Goal: Use online tool/utility: Utilize a website feature to perform a specific function

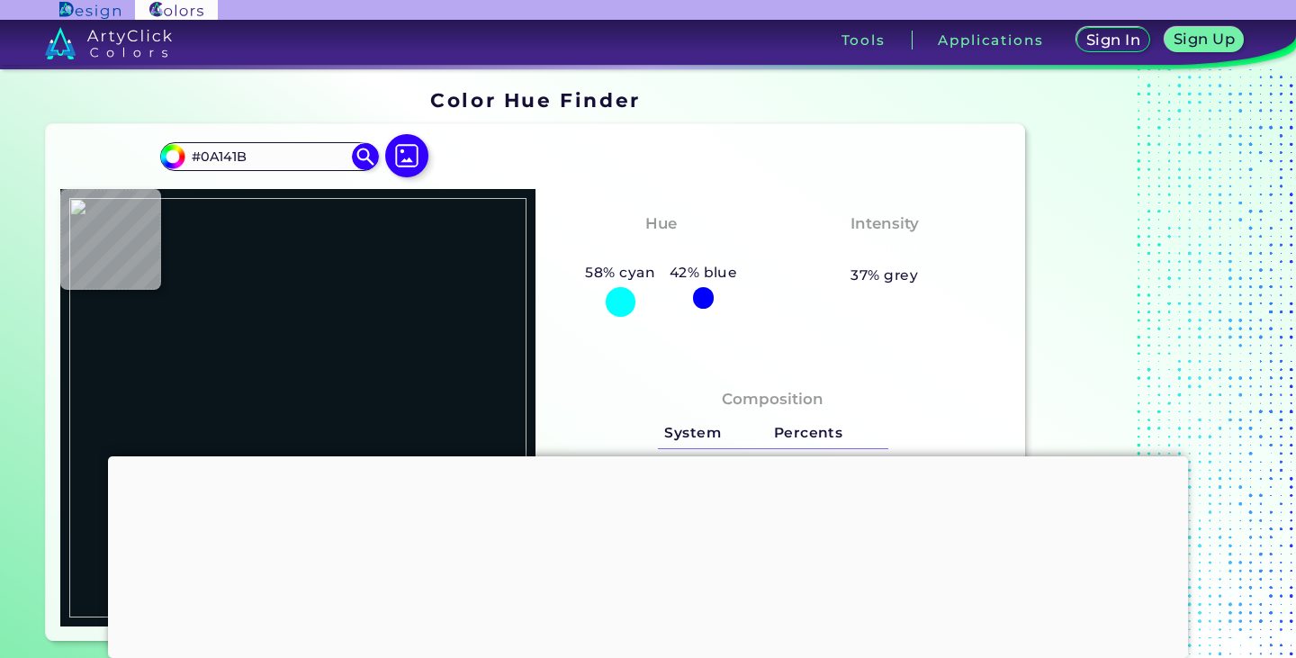
type input "#000000"
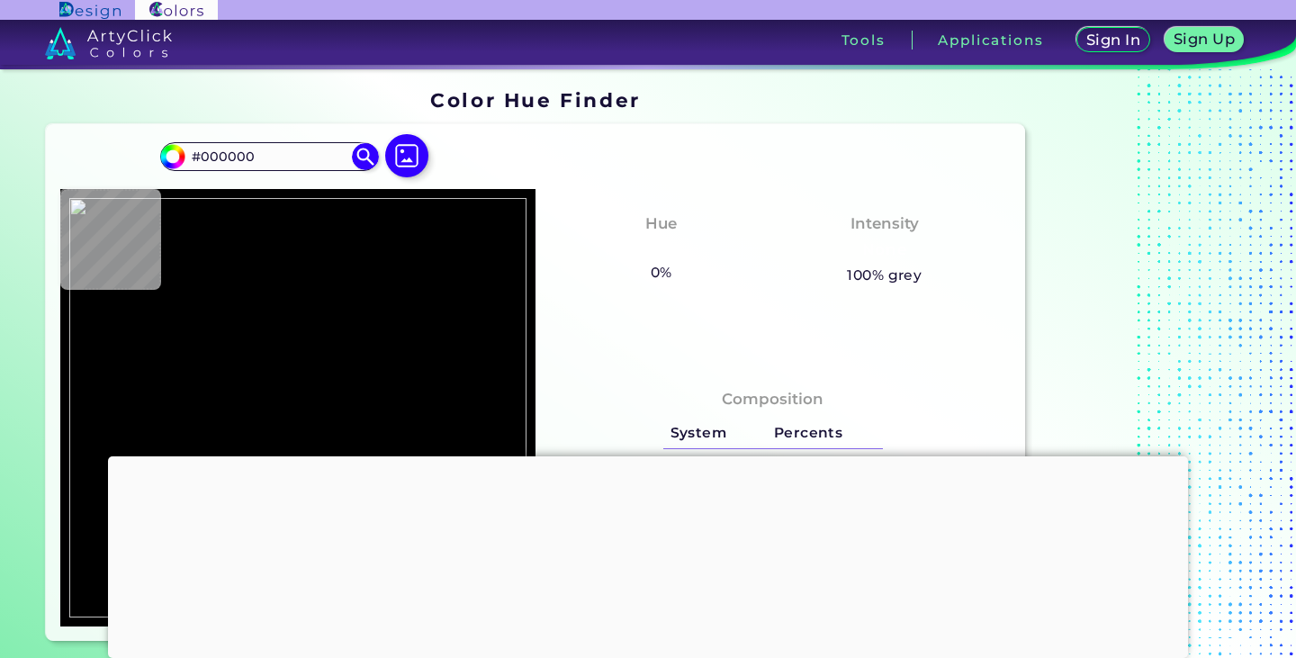
type input "#628ace"
type input "#628ACE"
type input "#628bcf"
type input "#628BCF"
type input "#638cd0"
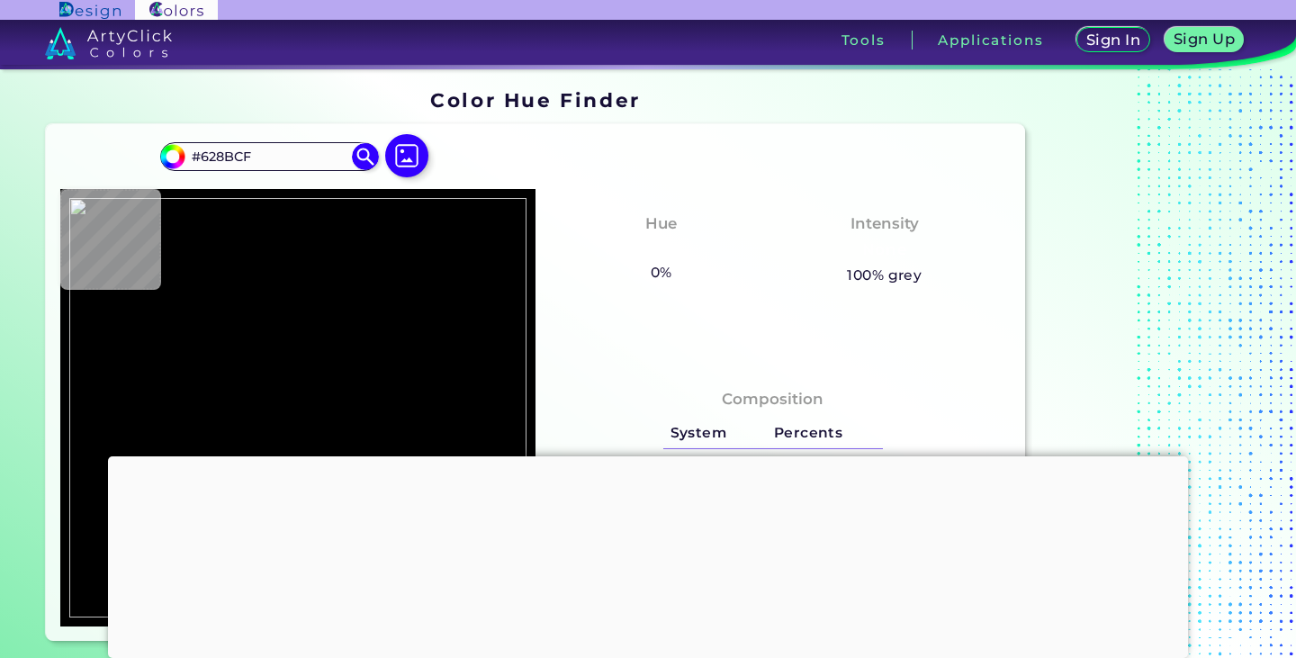
type input "#638CD0"
type input "#628dd0"
type input "#628DD0"
type input "#628ed0"
type input "#628ED0"
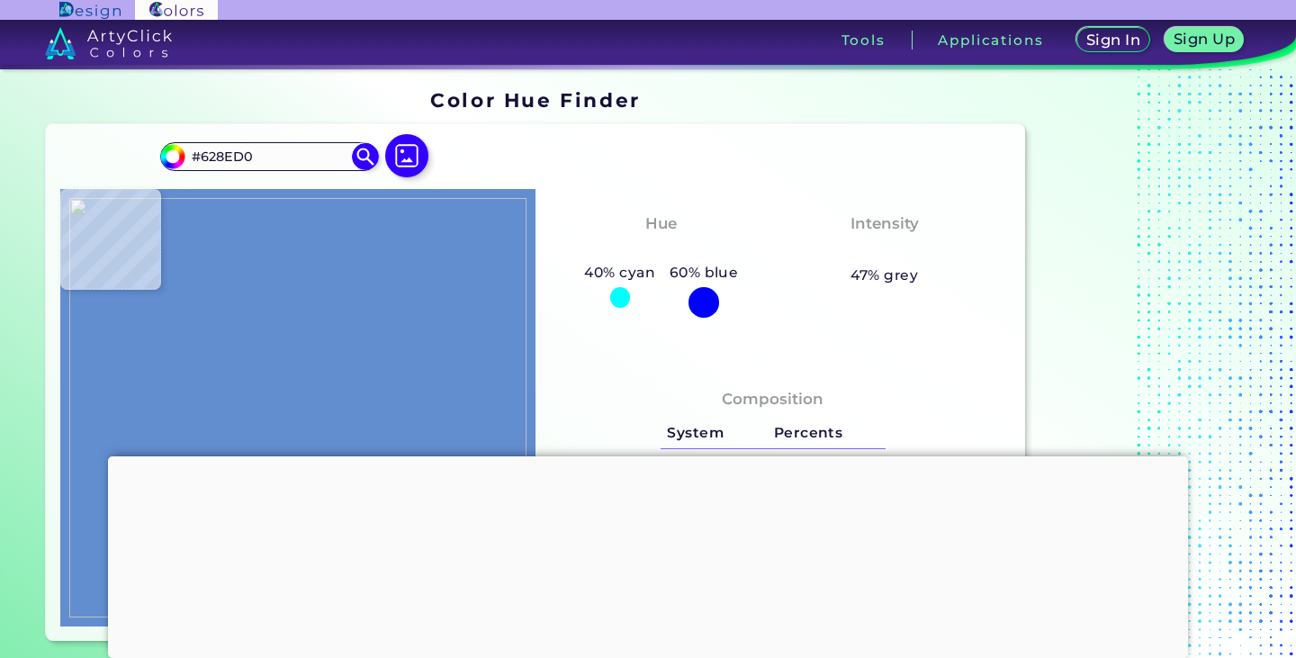
type input "#618ed1"
type input "#618ED1"
type input "#618ed2"
type input "#618ED2"
type input "#618ed3"
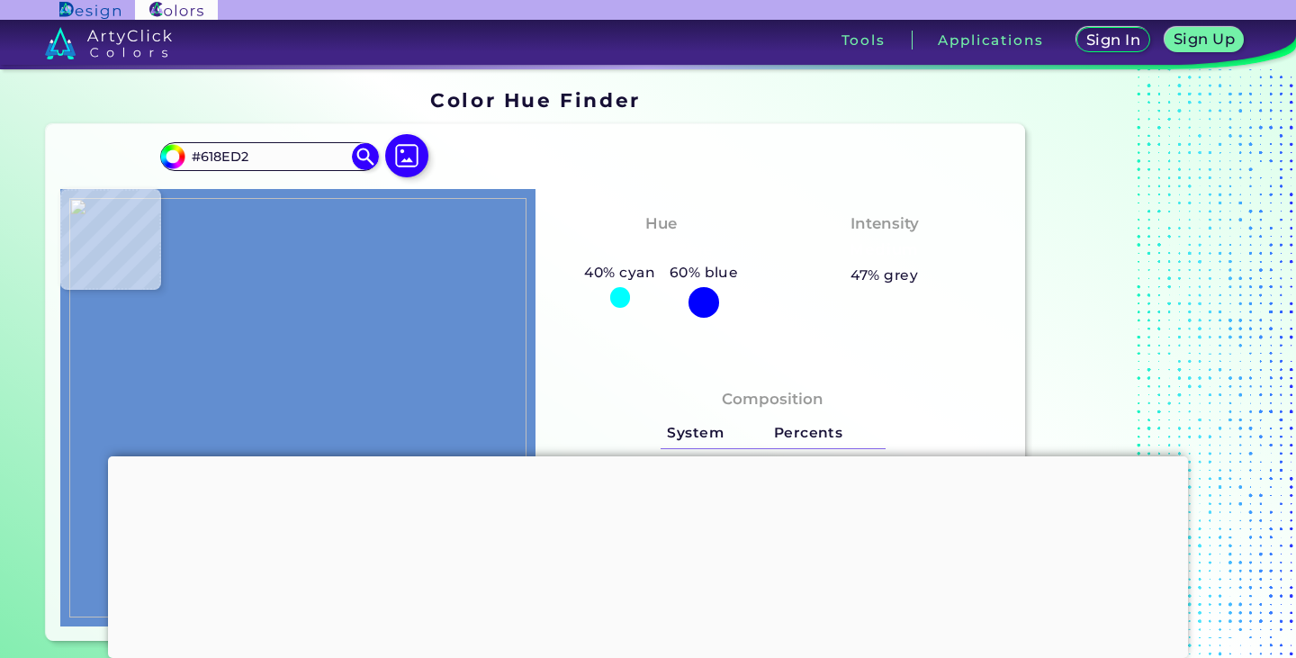
type input "#618ED3"
type input "#608ed3"
type input "#608ED3"
type input "#608ed4"
type input "#608ED4"
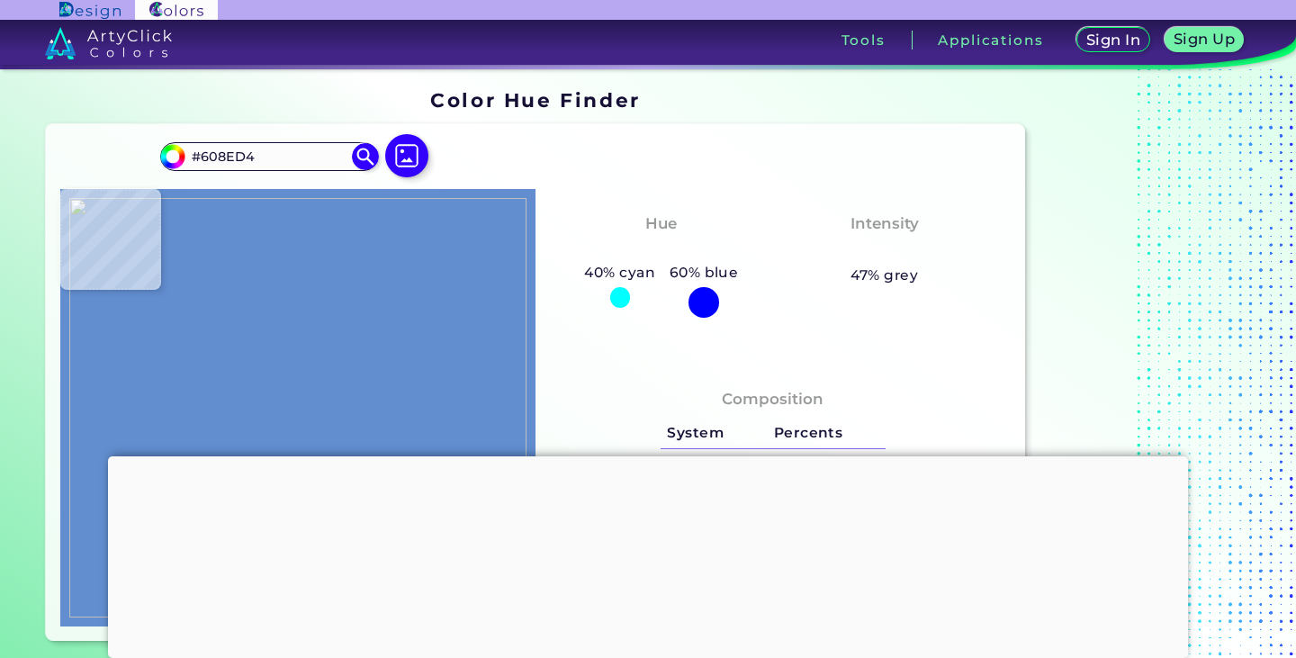
type input "#608ed5"
type input "#608ED5"
type input "#5f8ed5"
type input "#5F8ED5"
type input "#5f8ed6"
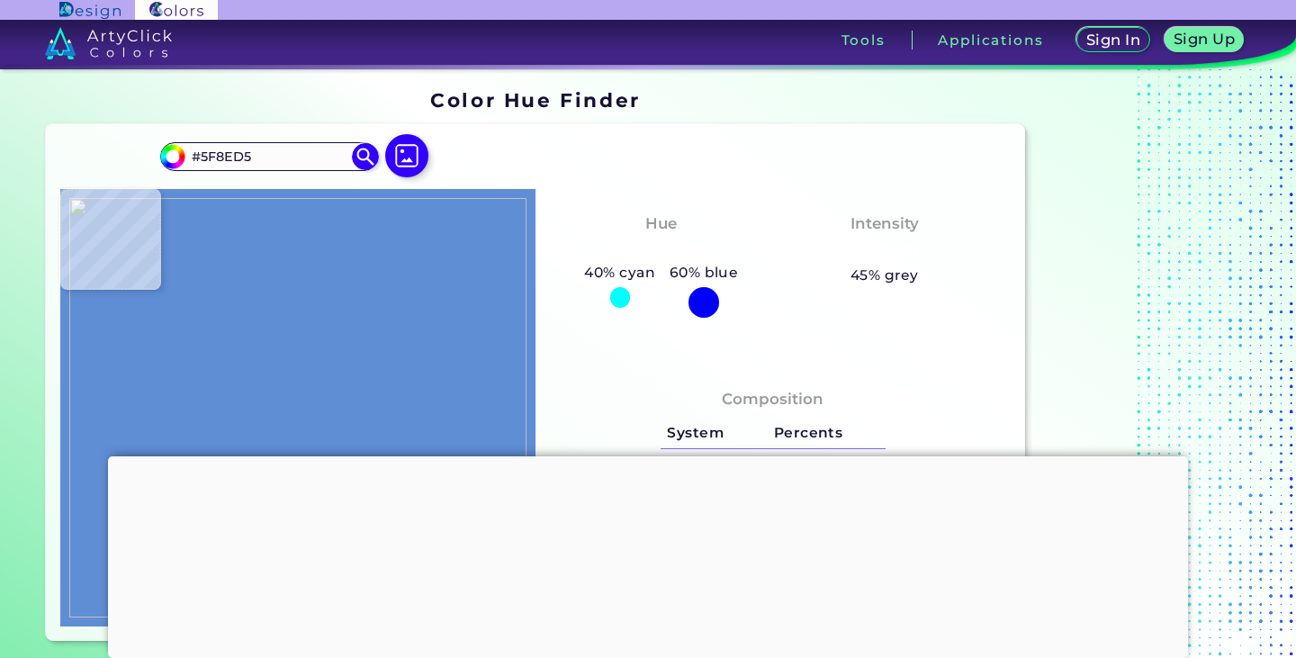
type input "#5F8ED6"
type input "#608ed6"
type input "#608ED6"
type input "#5f8ed6"
type input "#5F8ED6"
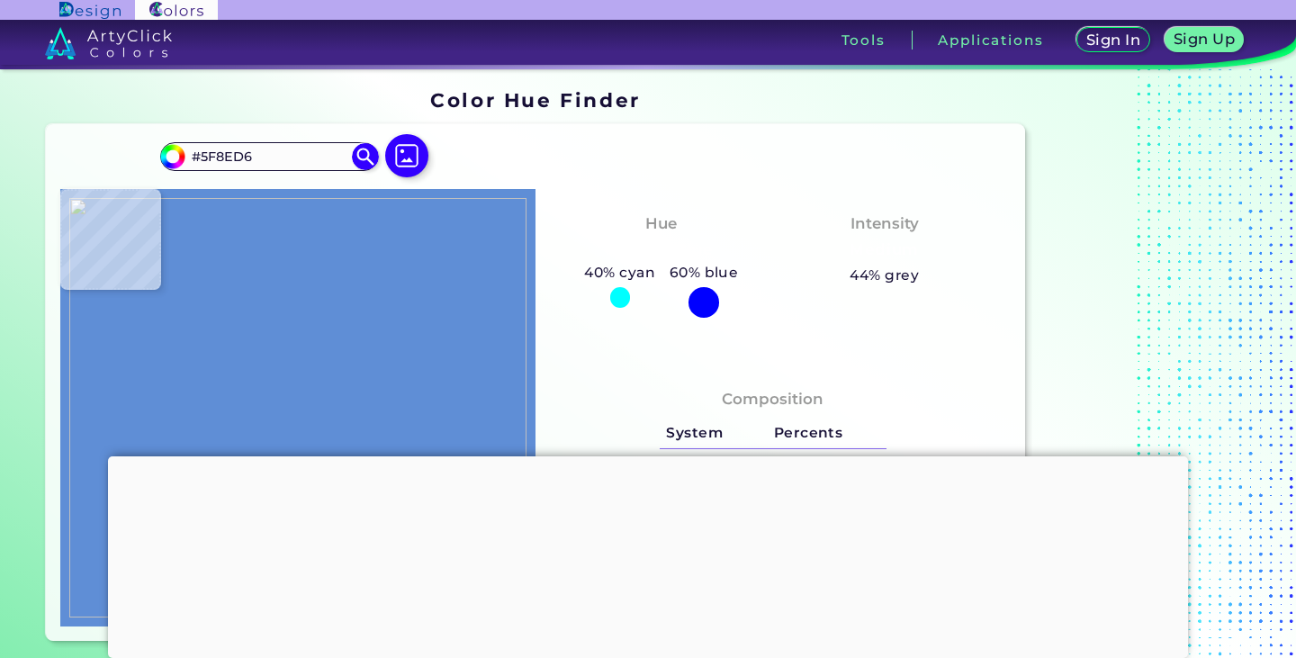
type input "#5f8ed5"
type input "#5F8ED5"
type input "#608ed5"
type input "#608ED5"
type input "#608ed4"
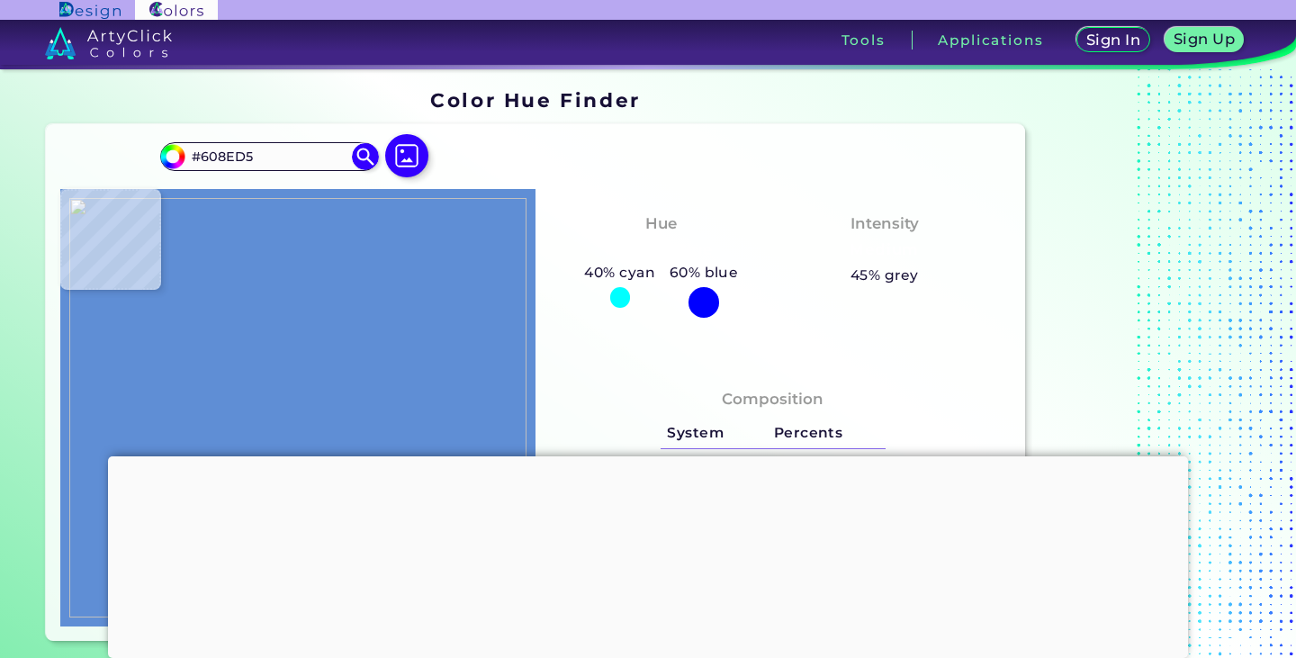
type input "#608ED4"
type input "#5f8ed4"
type input "#5F8ED4"
type input "#5f8ed5"
type input "#5F8ED5"
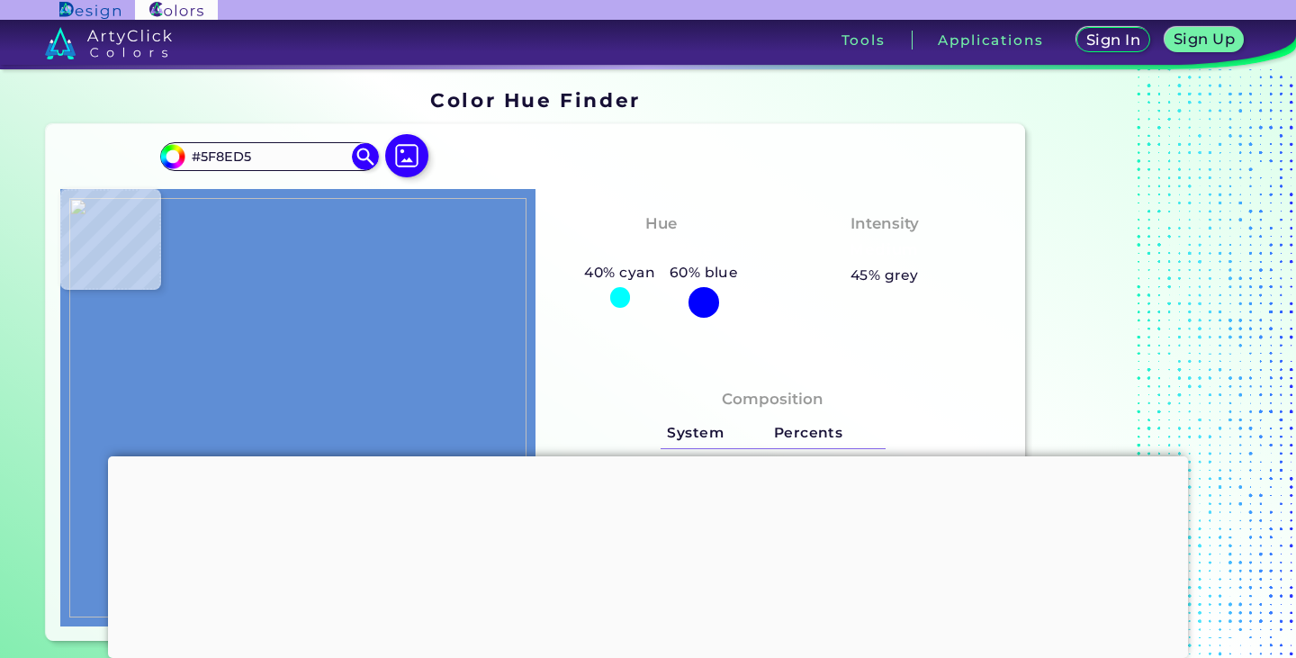
type input "#5f8ed6"
type input "#5F8ED6"
type input "#5f8ed7"
type input "#5F8ED7"
type input "#000000"
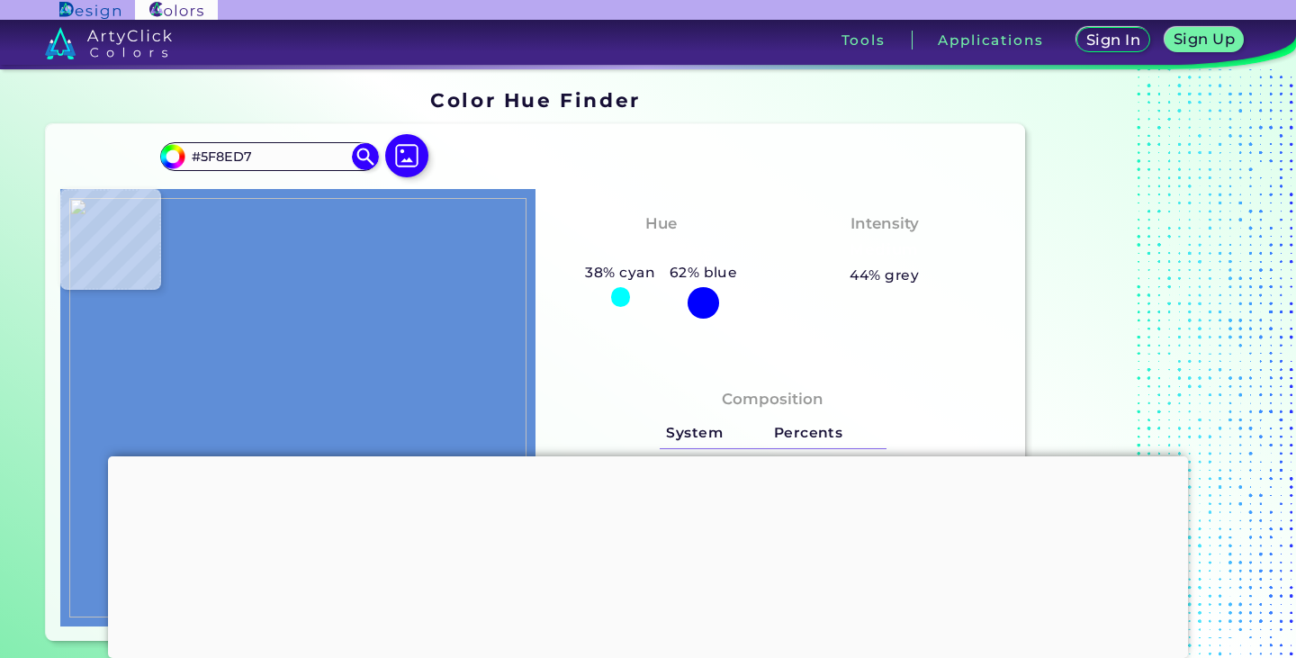
type input "#000000"
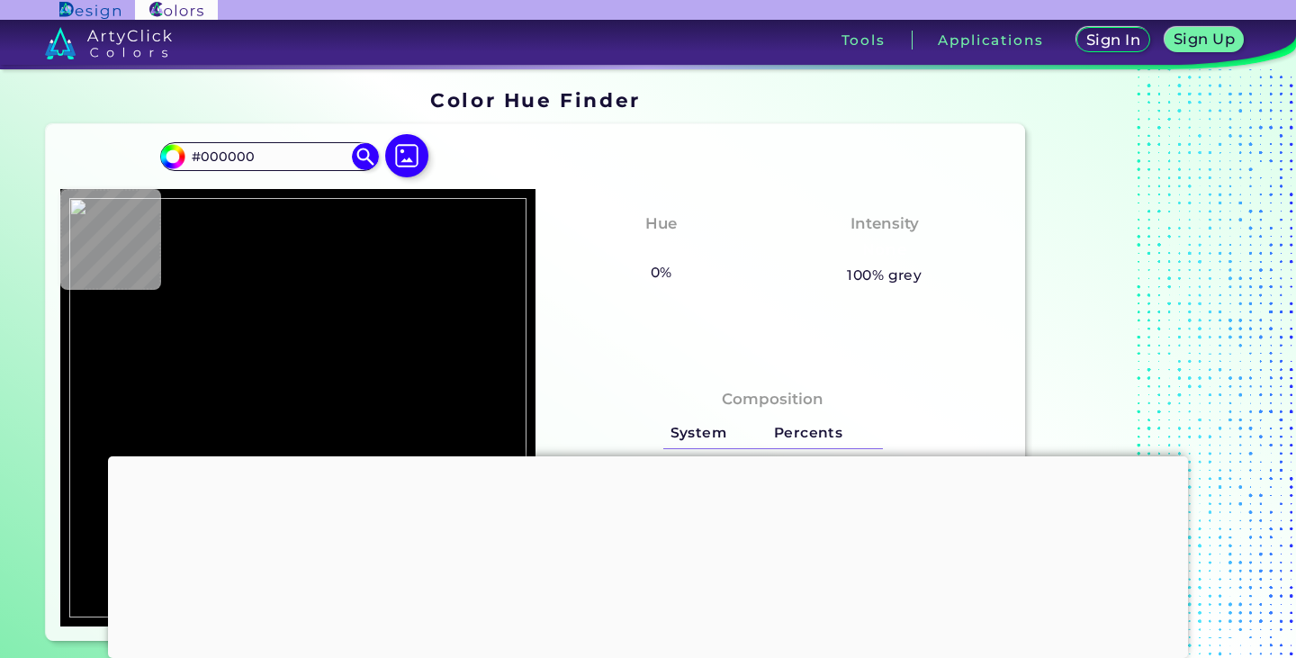
type input "#608ed7"
type input "#608ED7"
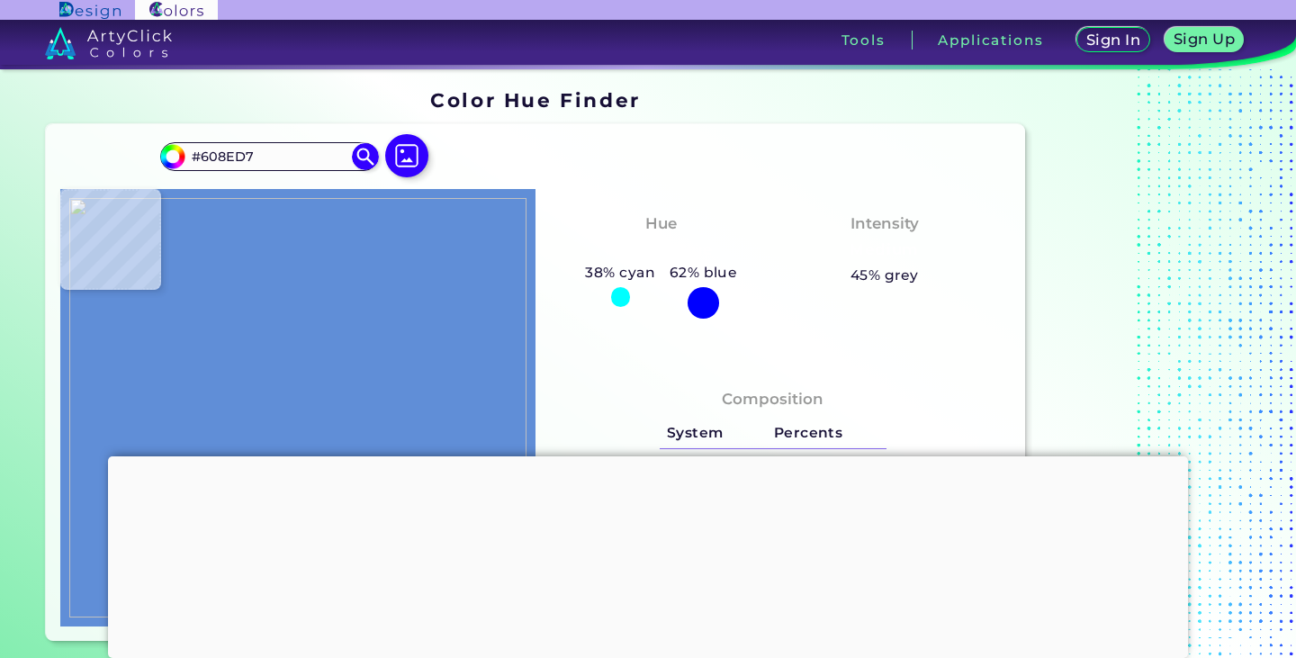
type input "#000000"
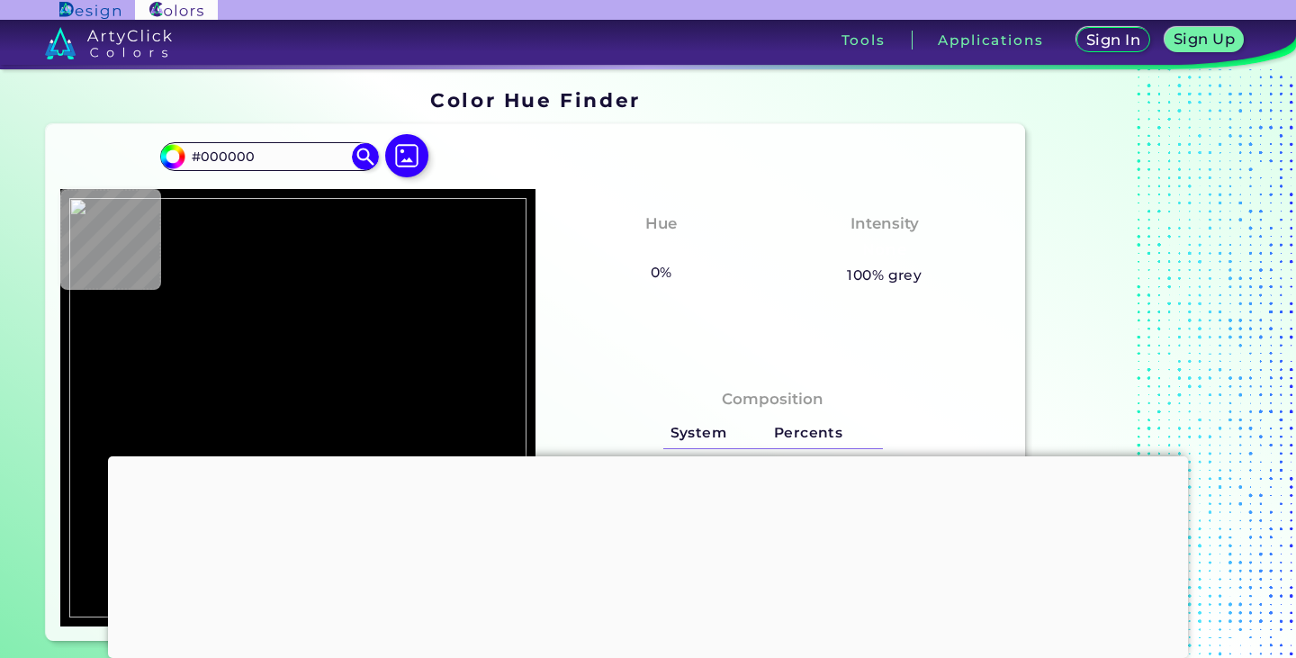
type input "#5f8dd6"
type input "#5F8DD6"
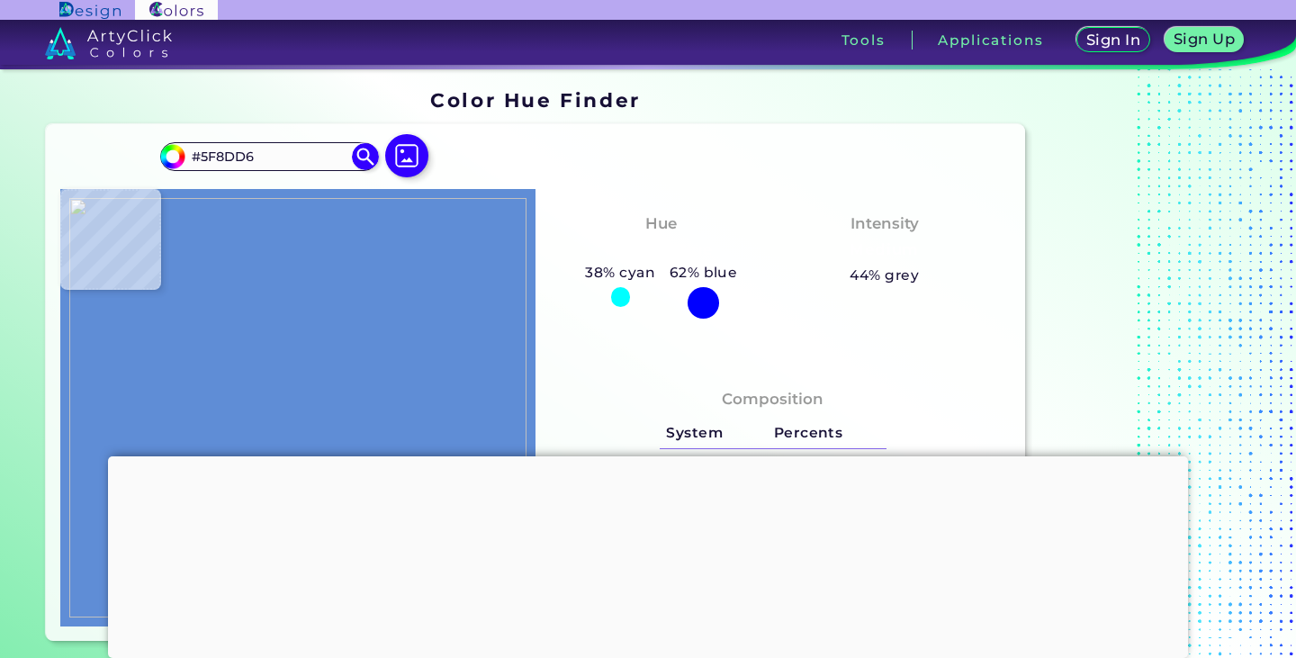
click at [173, 359] on img at bounding box center [297, 407] width 457 height 419
type input "#5e8dd5"
type input "#5E8DD5"
type input "#5e8dd4"
type input "#5E8DD4"
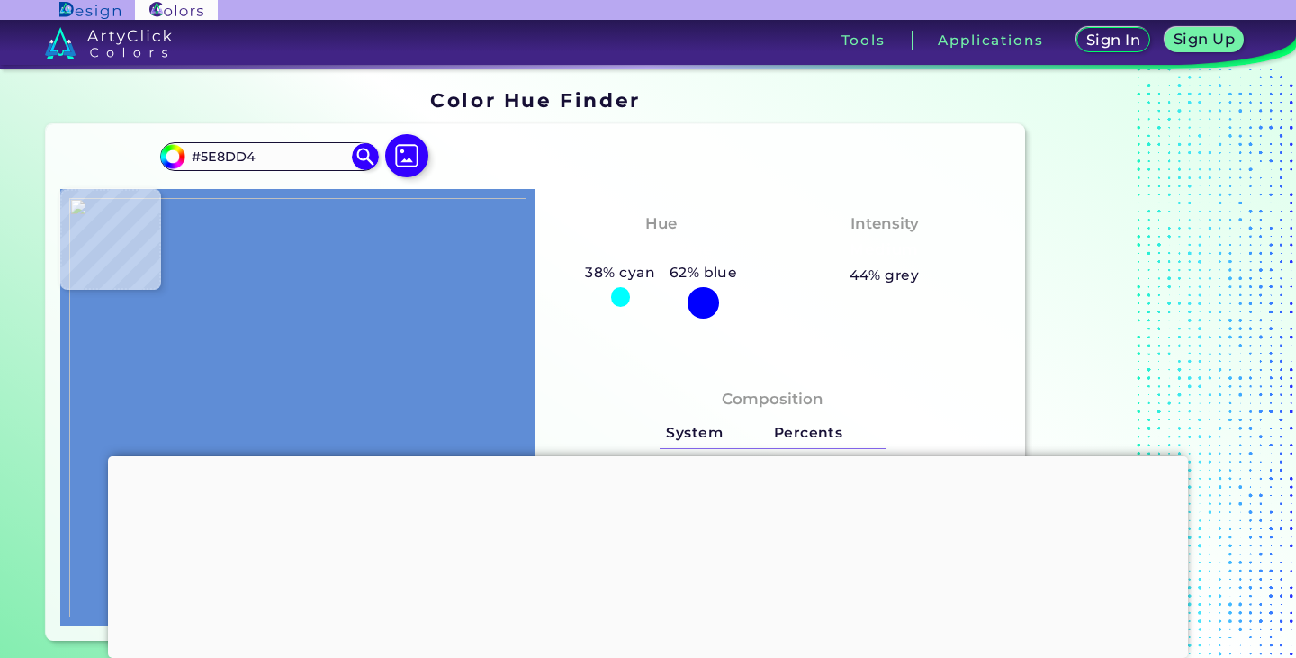
type input "#5e8dd3"
type input "#5E8DD3"
type input "#5f8dd3"
type input "#5F8DD3"
type input "#5f8ed3"
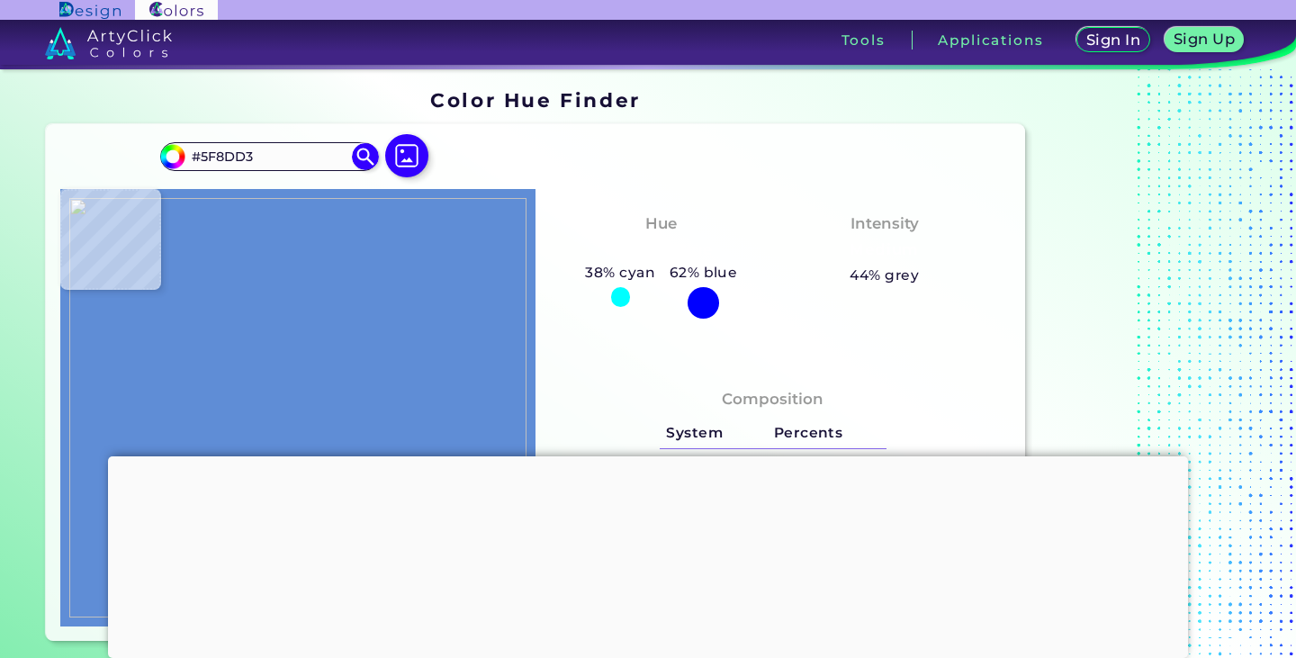
type input "#5F8ED3"
type input "#5f8ed5"
type input "#5F8ED5"
type input "#5f8ed6"
type input "#5F8ED6"
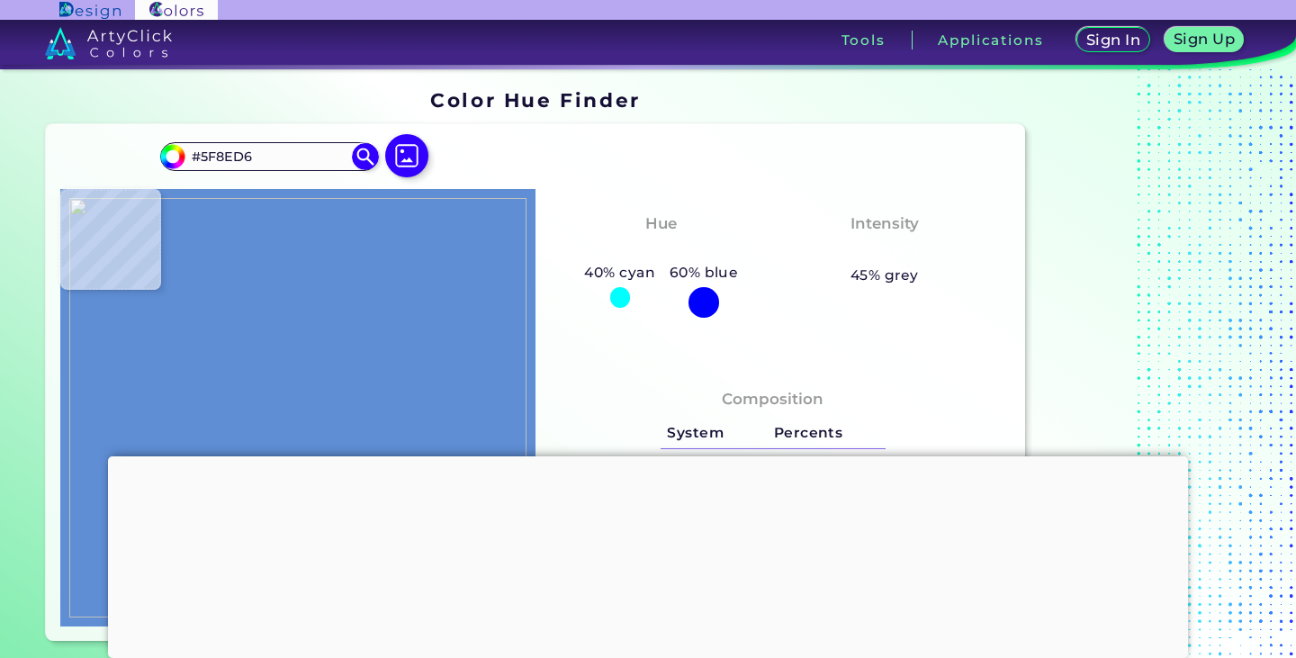
type input "#608ed7"
type input "#608ED7"
type input "#608ed6"
type input "#608ED6"
type input "#608ed5"
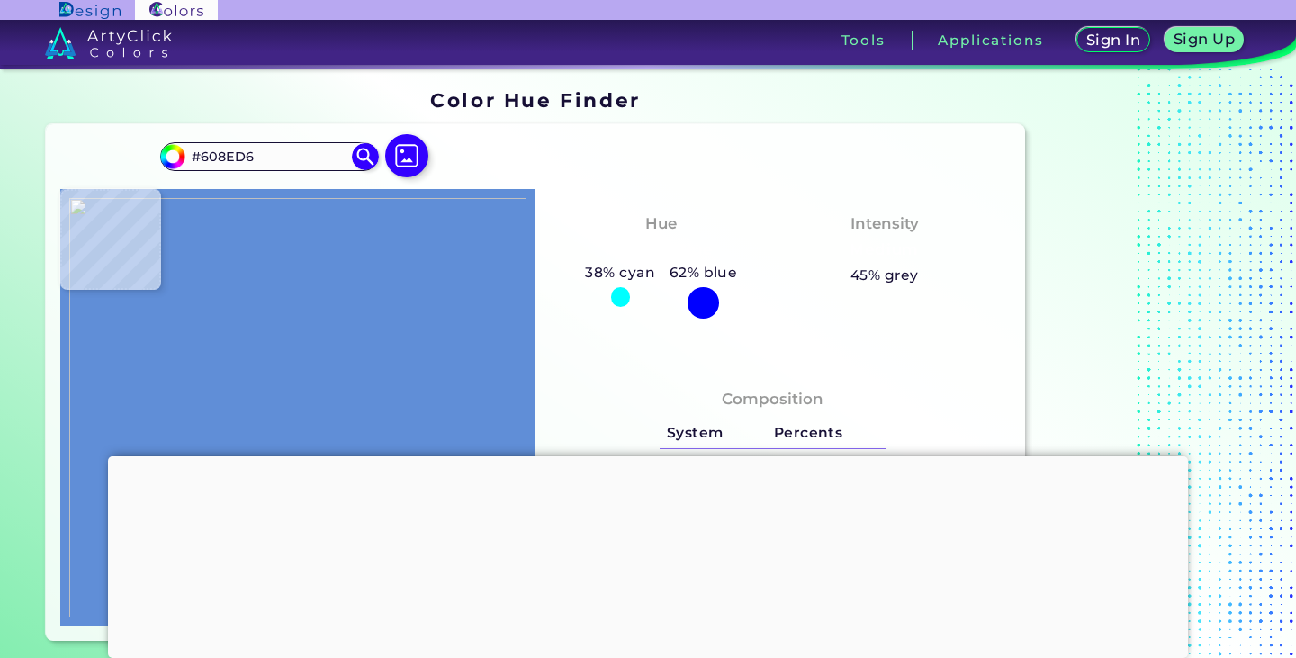
type input "#608ED5"
type input "#618ed3"
type input "#618ED3"
type input "#628ed2"
type input "#628ED2"
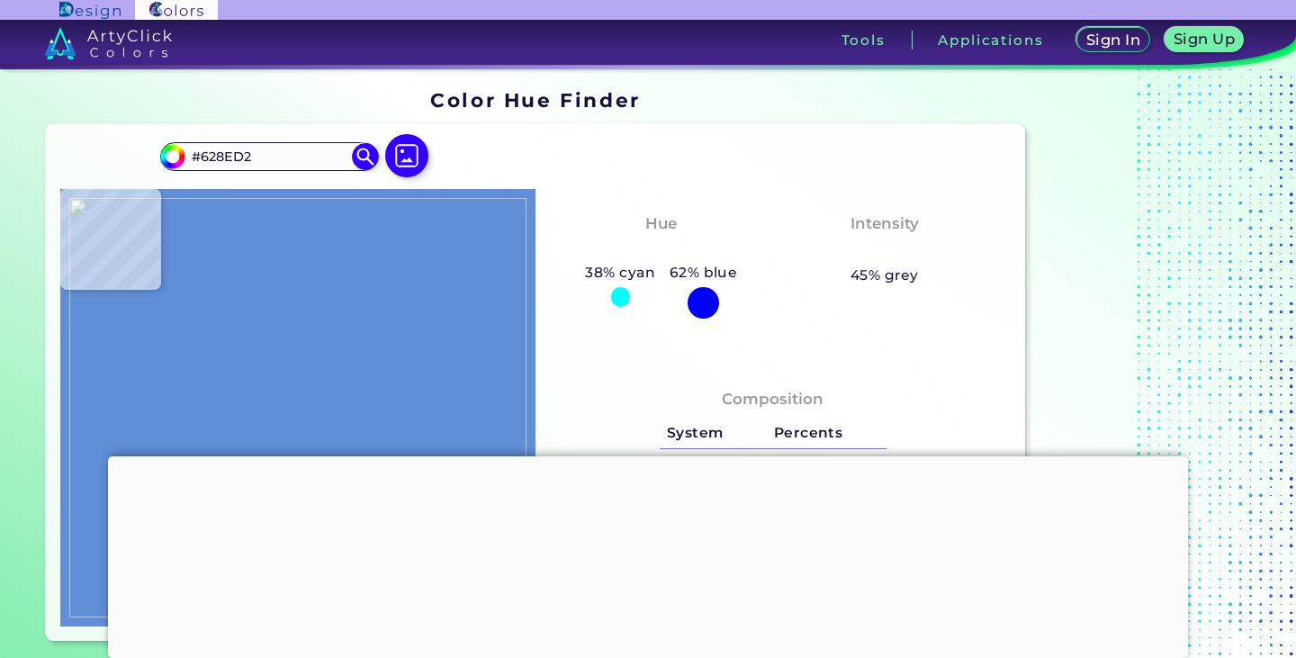
type input "#628ed1"
type input "#628ED1"
type input "#628ed0"
type input "#628ED0"
type input "#638ed0"
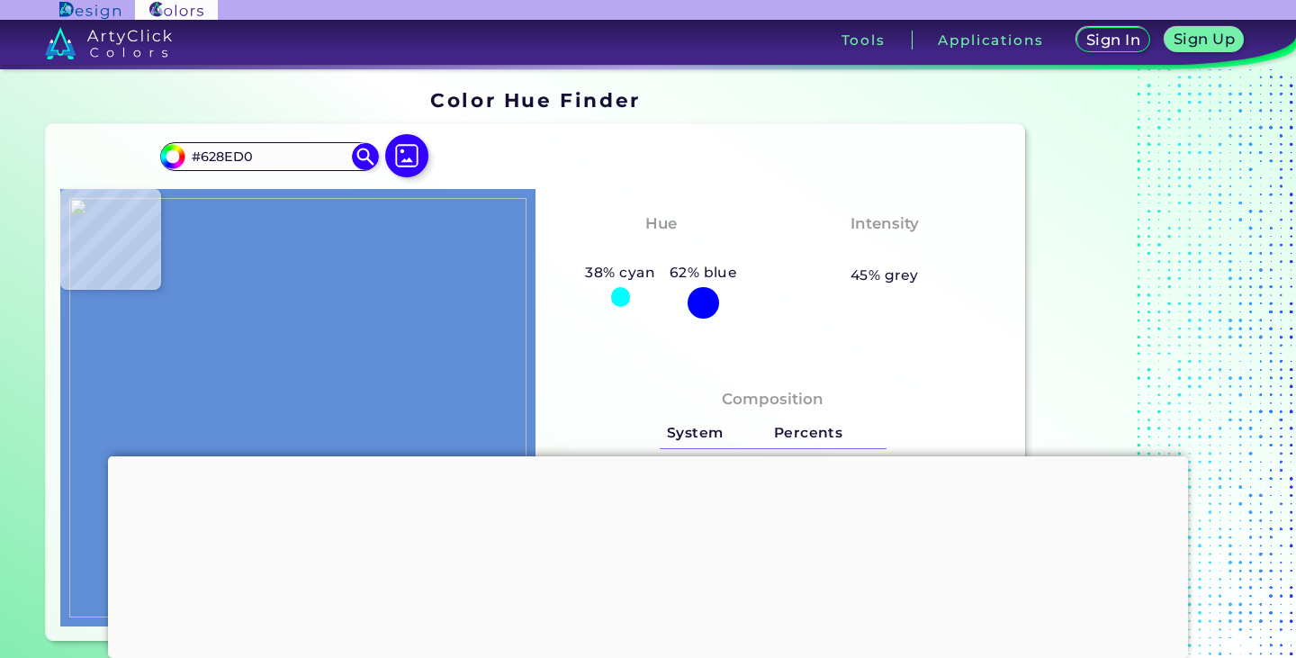
type input "#638ED0"
type input "#638fd1"
type input "#638FD1"
type input "#648fd1"
type input "#648FD1"
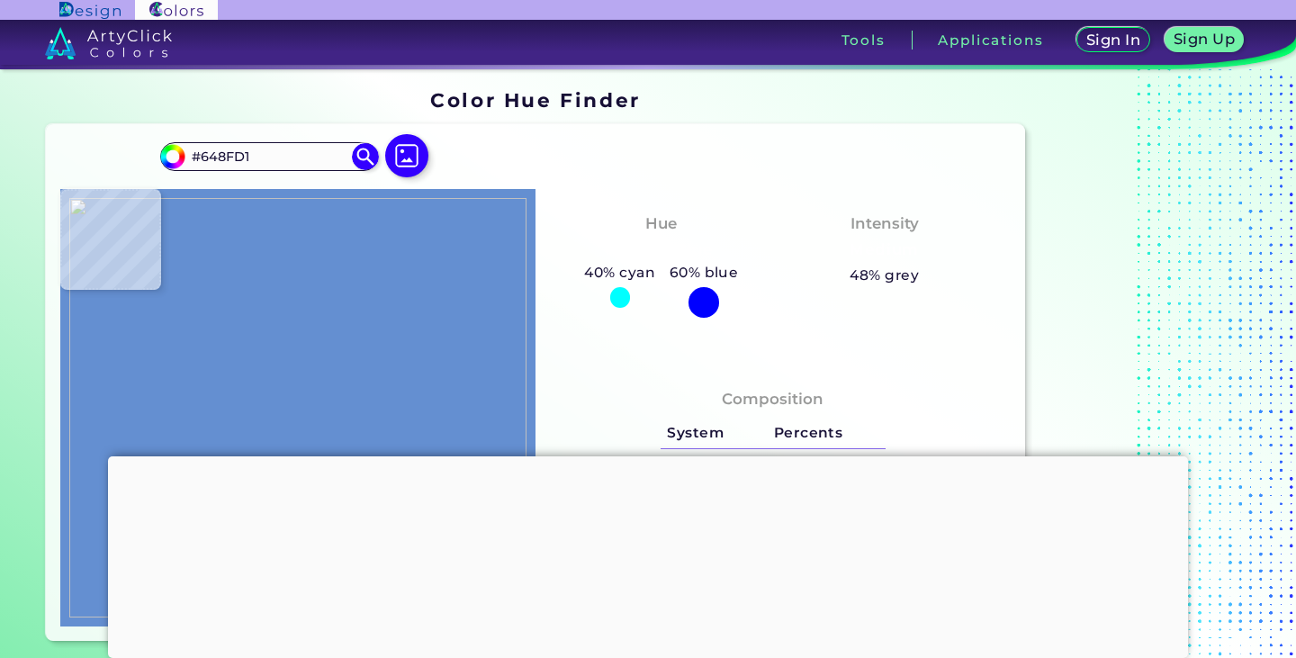
type input "#648ed1"
type input "#648ED1"
type input "#648dd0"
type input "#648DD0"
type input "#638dd0"
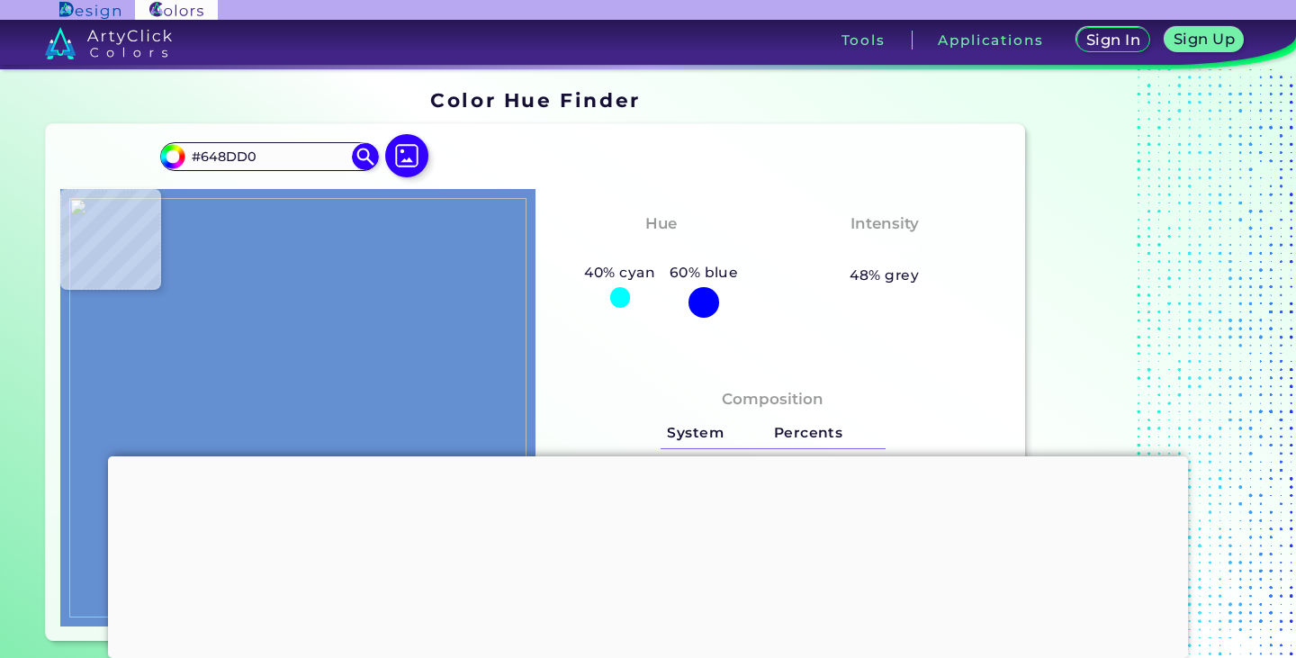
type input "#638DD0"
type input "#638cd0"
type input "#638CD0"
type input "#638bcf"
type input "#638BCF"
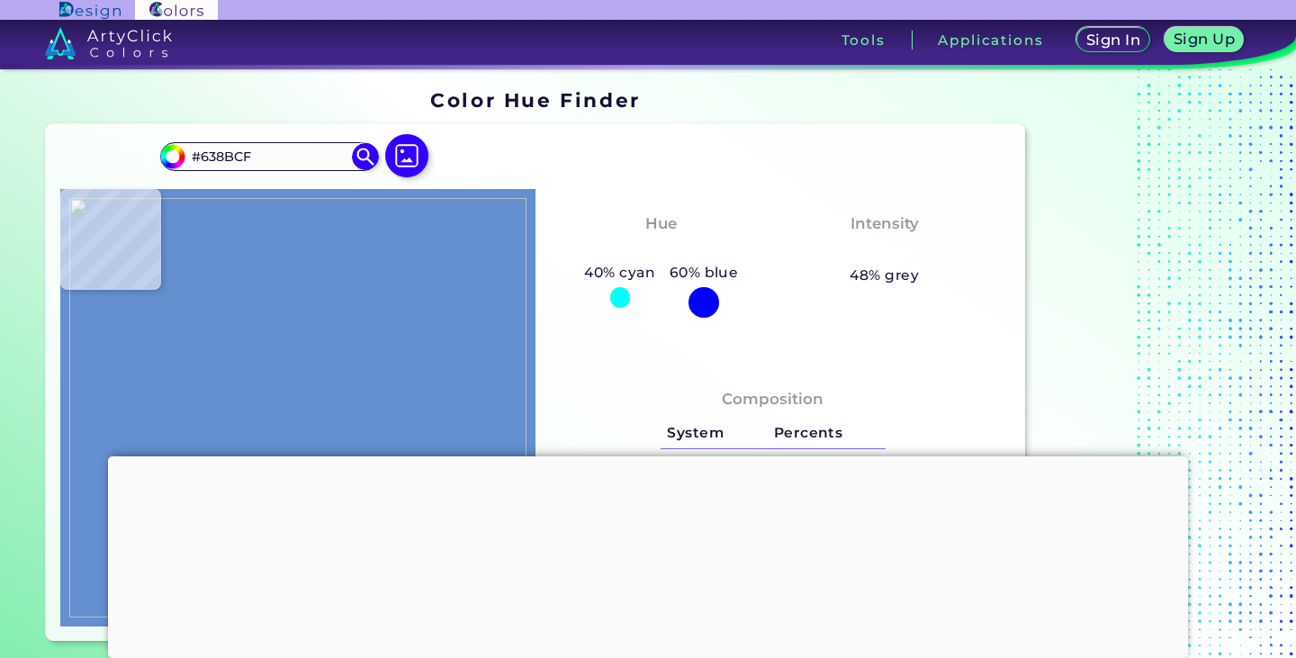
type input "#628bcf"
type input "#628BCF"
type input "#000000"
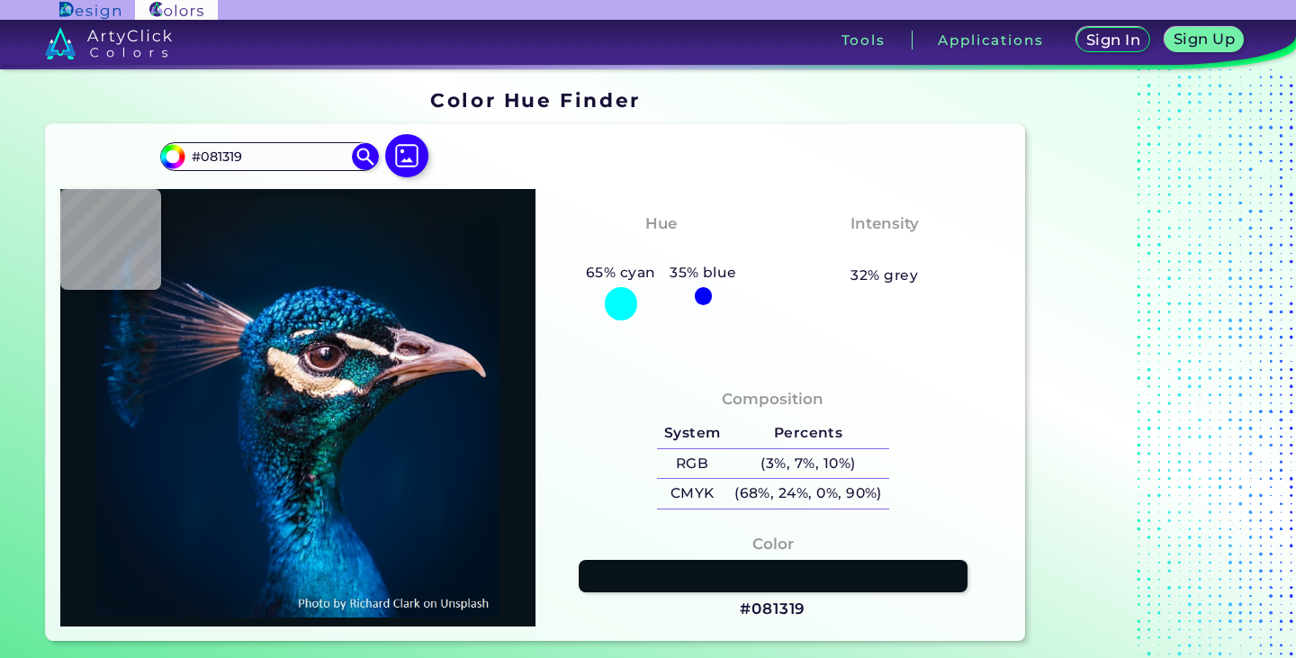
type input "#001a35"
type input "#001A35"
type input "#002c50"
type input "#002C50"
type input "#01203f"
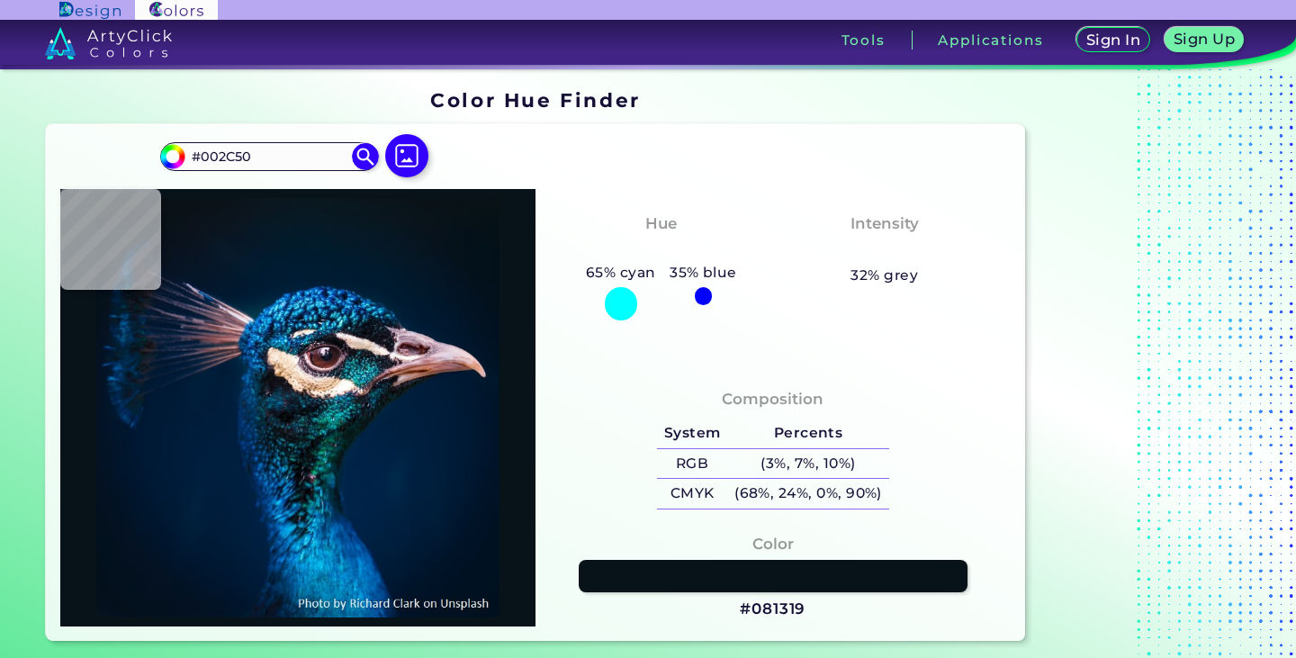
type input "#01203F"
type input "#001832"
type input "#01152b"
type input "#01152B"
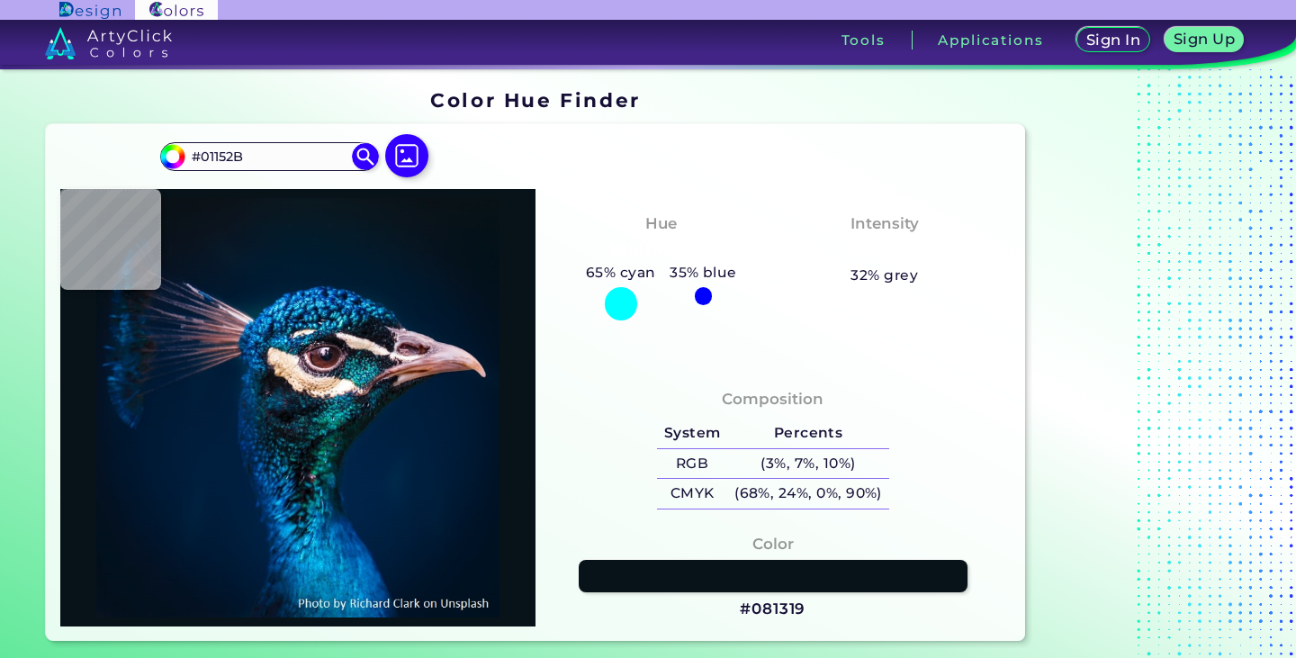
type input "#021325"
type input "#000000"
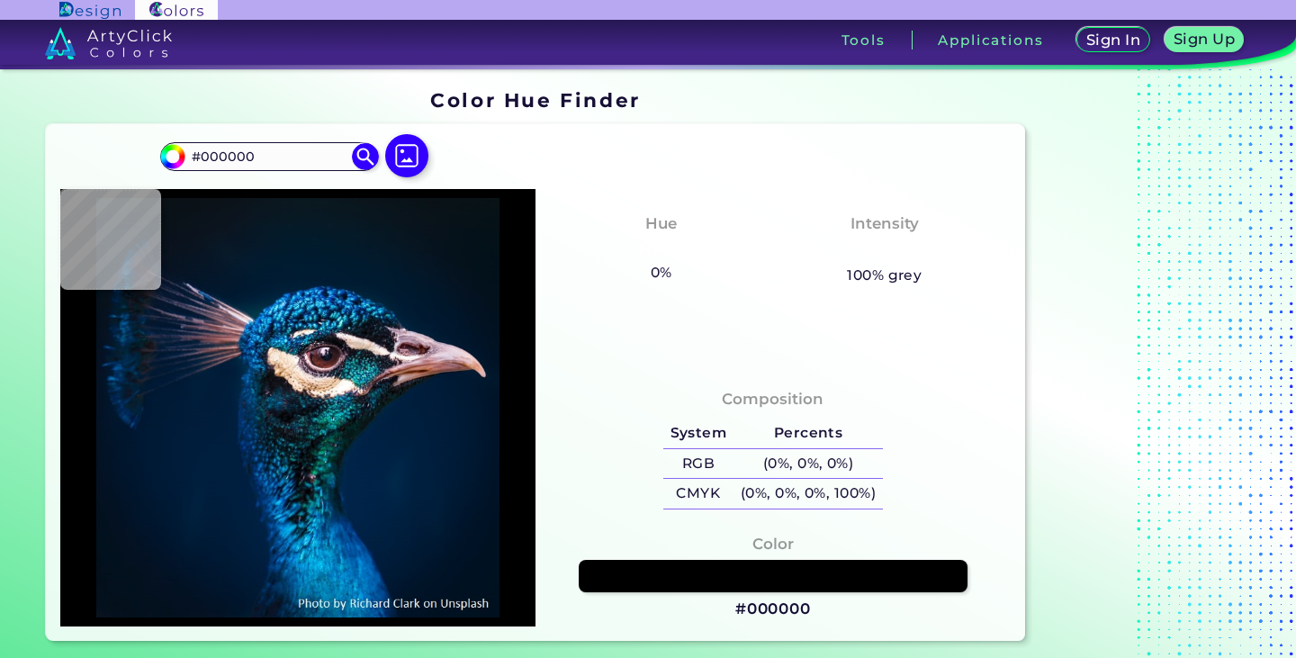
type input "#04111a"
type input "#04111A"
type input "#031728"
type input "#05172b"
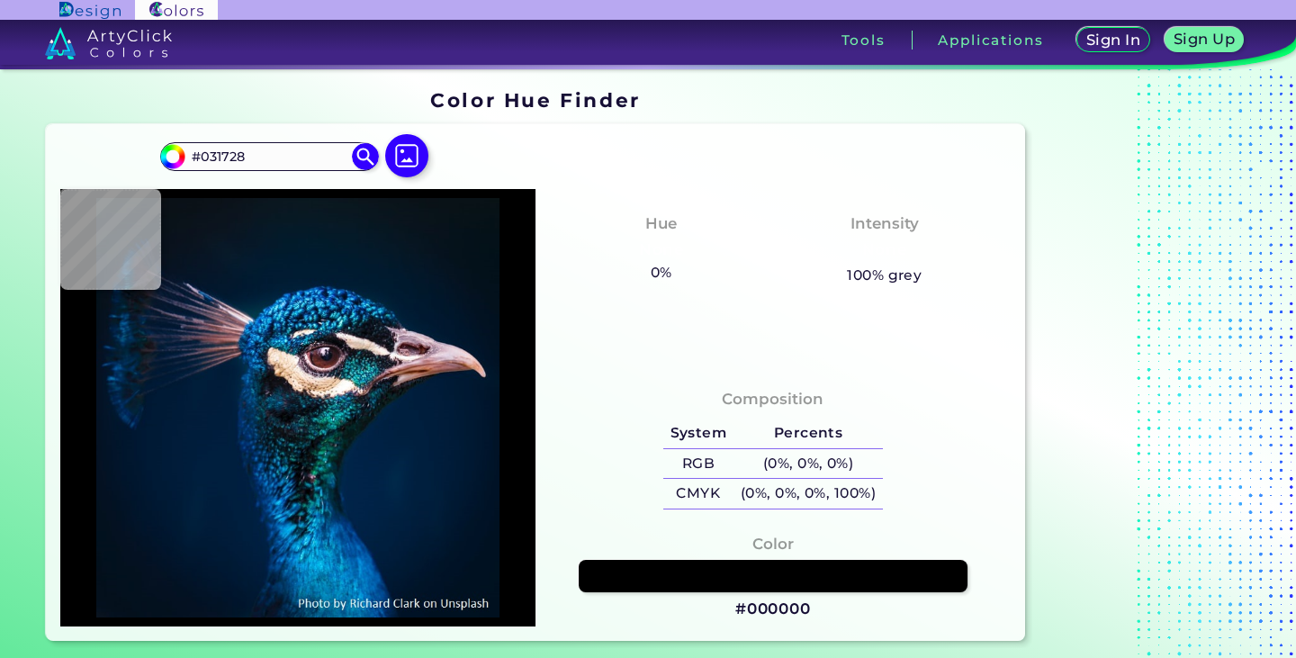
type input "#05172B"
type input "#03182b"
type input "#03182B"
type input "#05172d"
type input "#05172D"
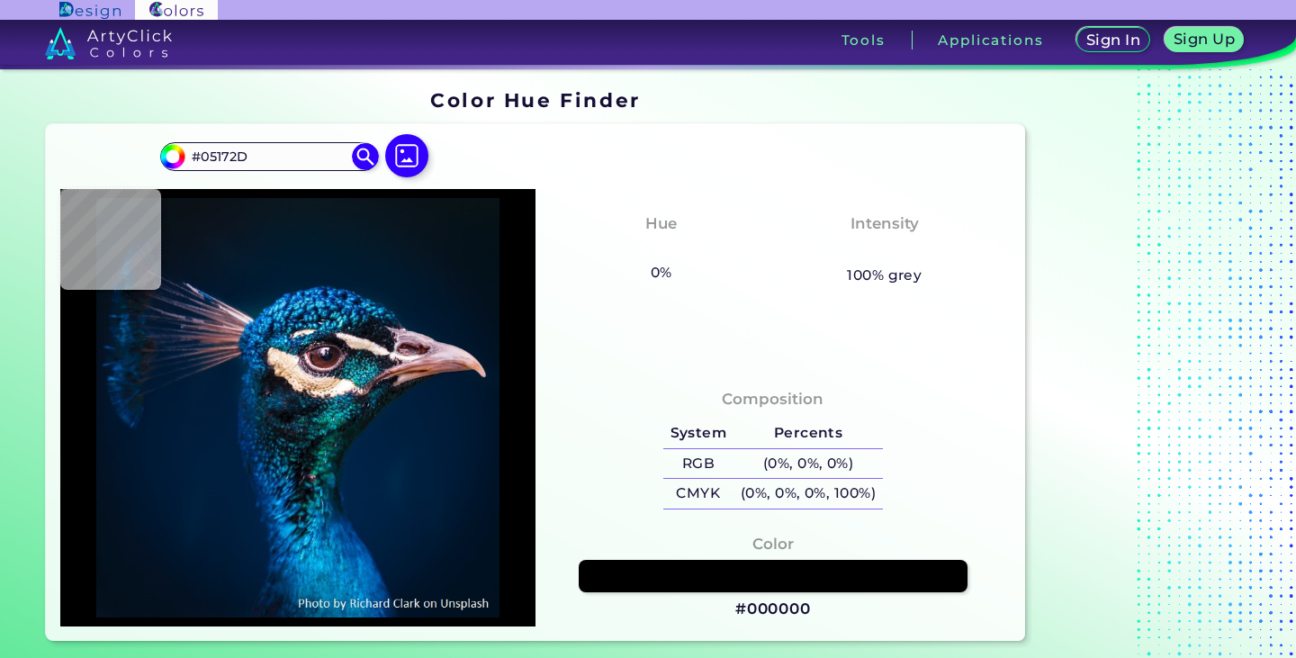
type input "#03182c"
type input "#03182C"
type input "#03192e"
type input "#03192E"
type input "#041b2d"
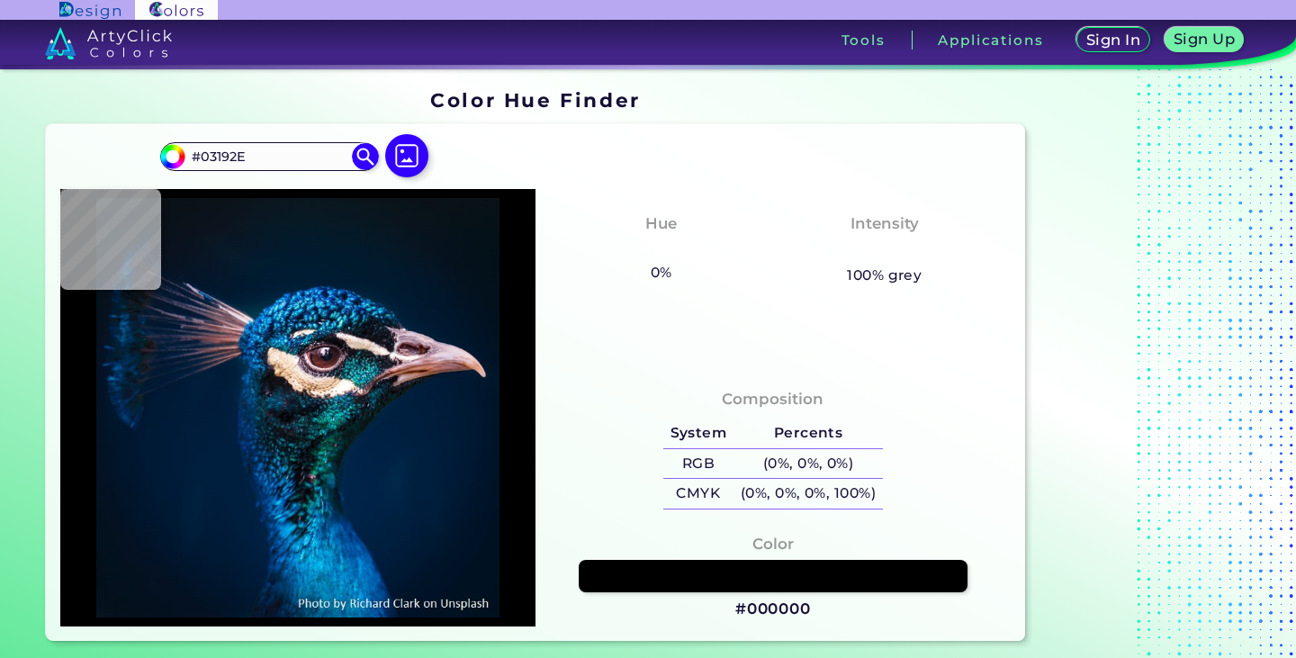
type input "#041B2D"
type input "#061b2e"
type input "#061B2E"
type input "#05192a"
type input "#05192A"
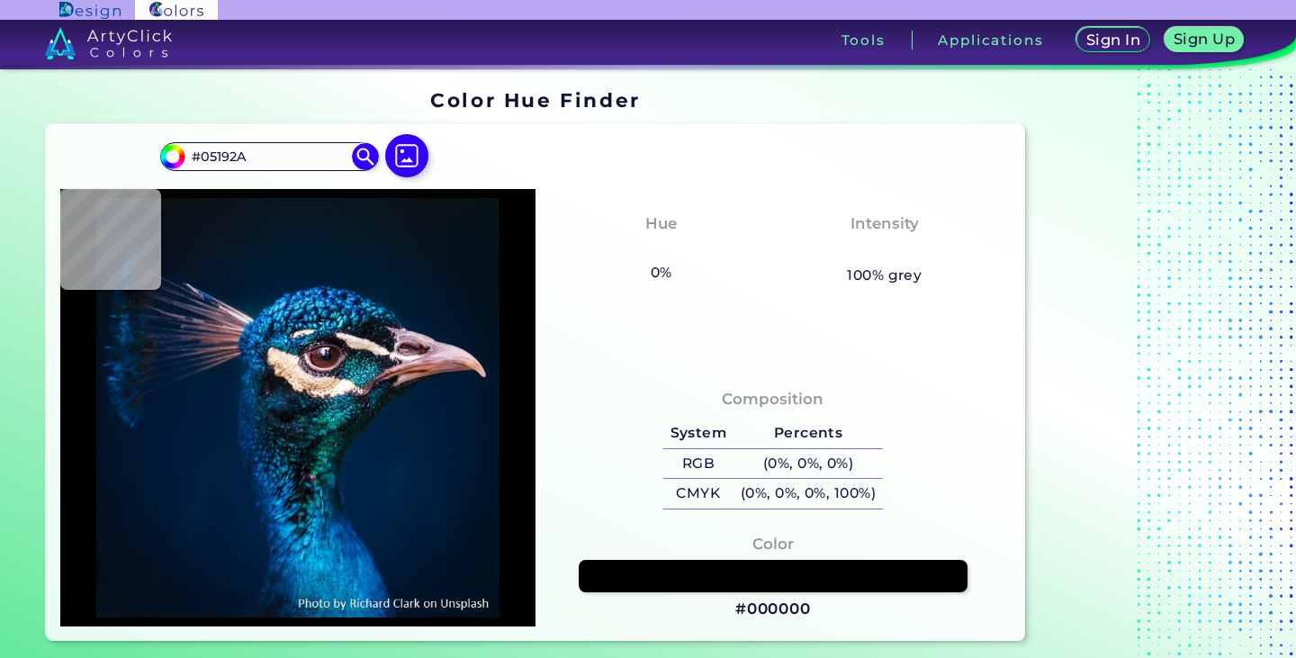
type input "#061928"
type input "#051927"
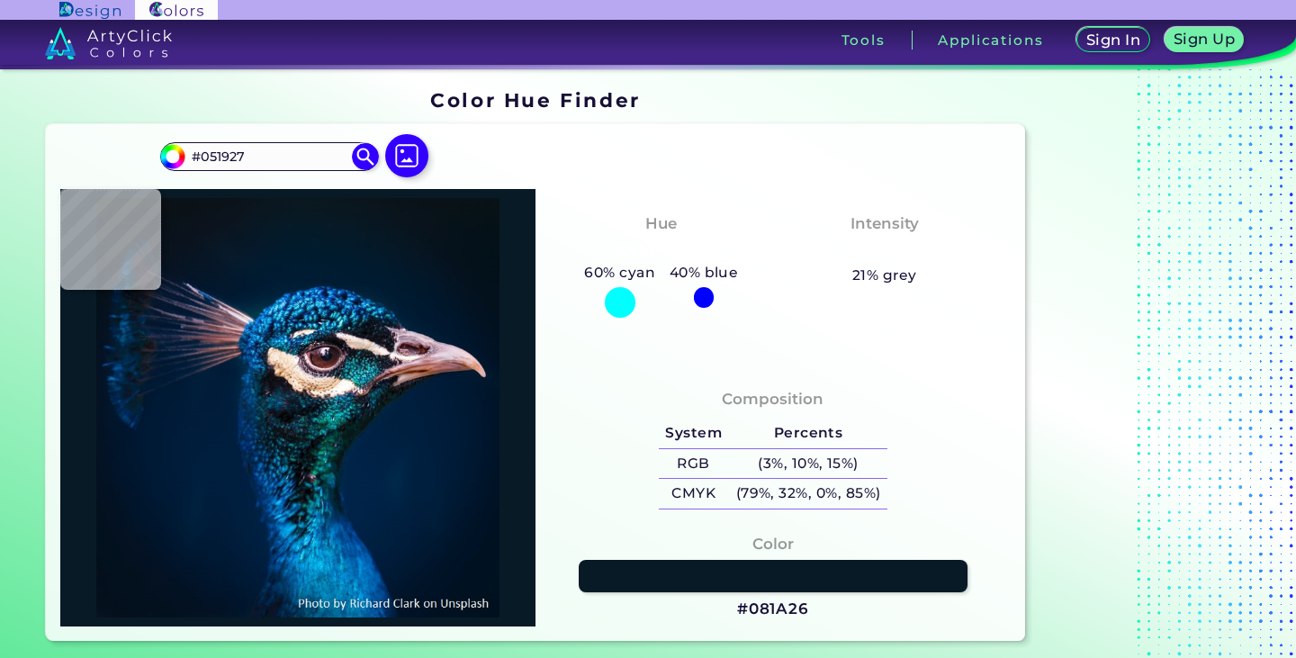
type input "#081a26"
type input "#081A26"
type input "#071923"
type input "#0a1821"
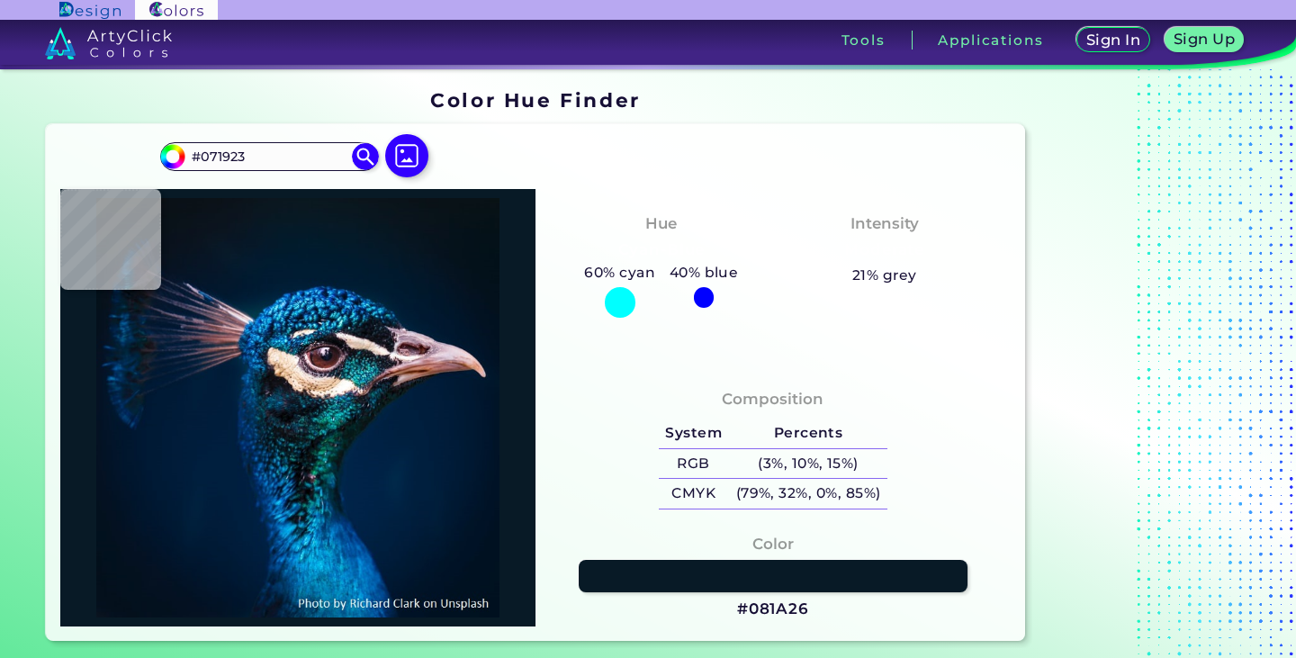
type input "#0A1821"
type input "#09181f"
type input "#09181F"
click at [403, 160] on img at bounding box center [407, 156] width 52 height 52
click at [0, 0] on input "file" at bounding box center [0, 0] width 0 height 0
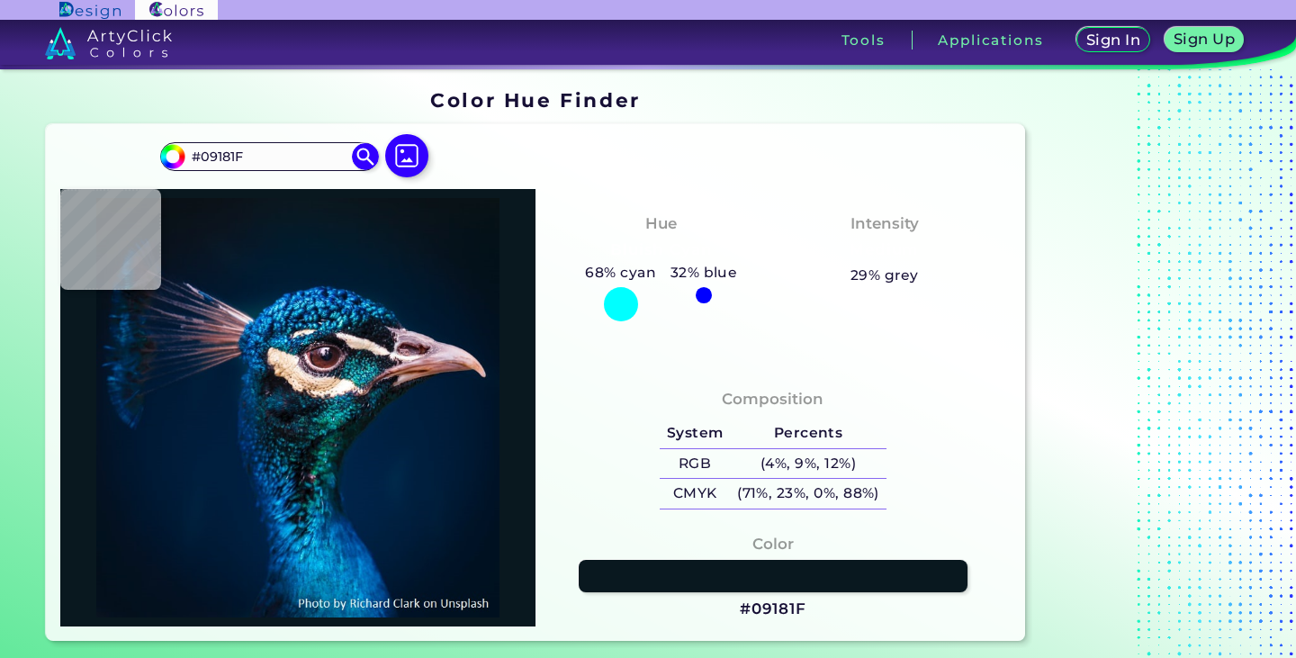
type input "#02101b"
type input "#02101B"
type input "#03111c"
type input "#03111C"
type input "#021221"
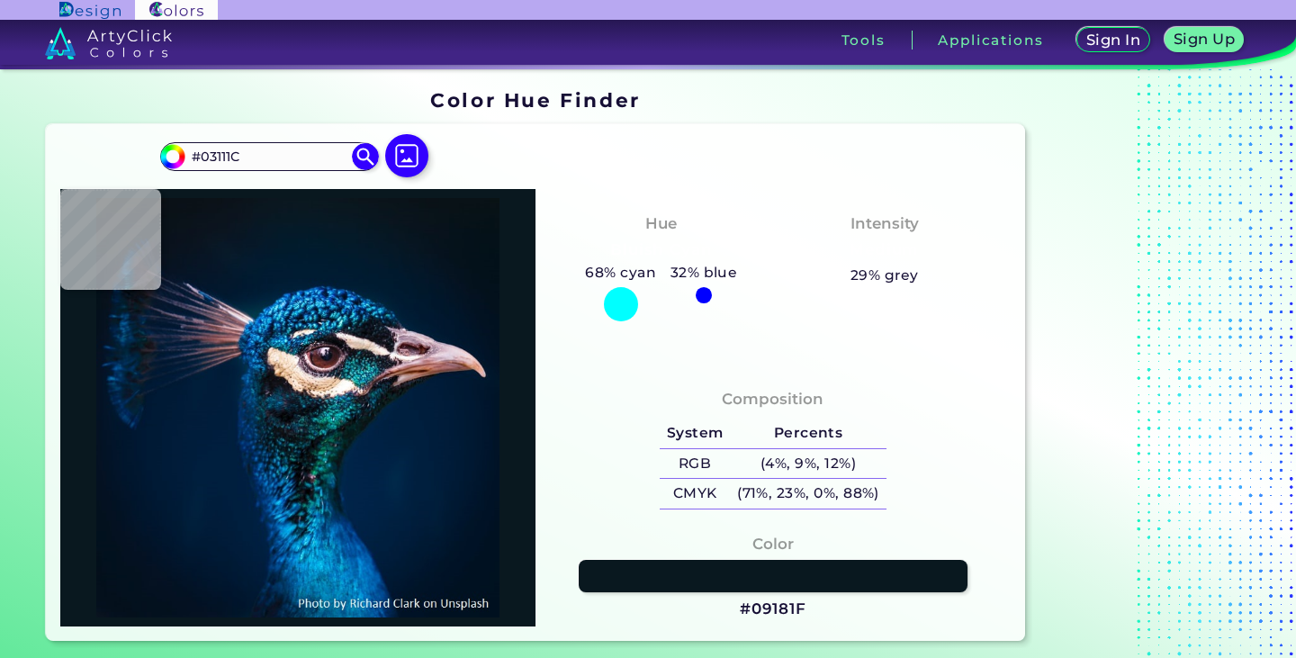
type input "#021221"
type input "#021323"
type input "#011326"
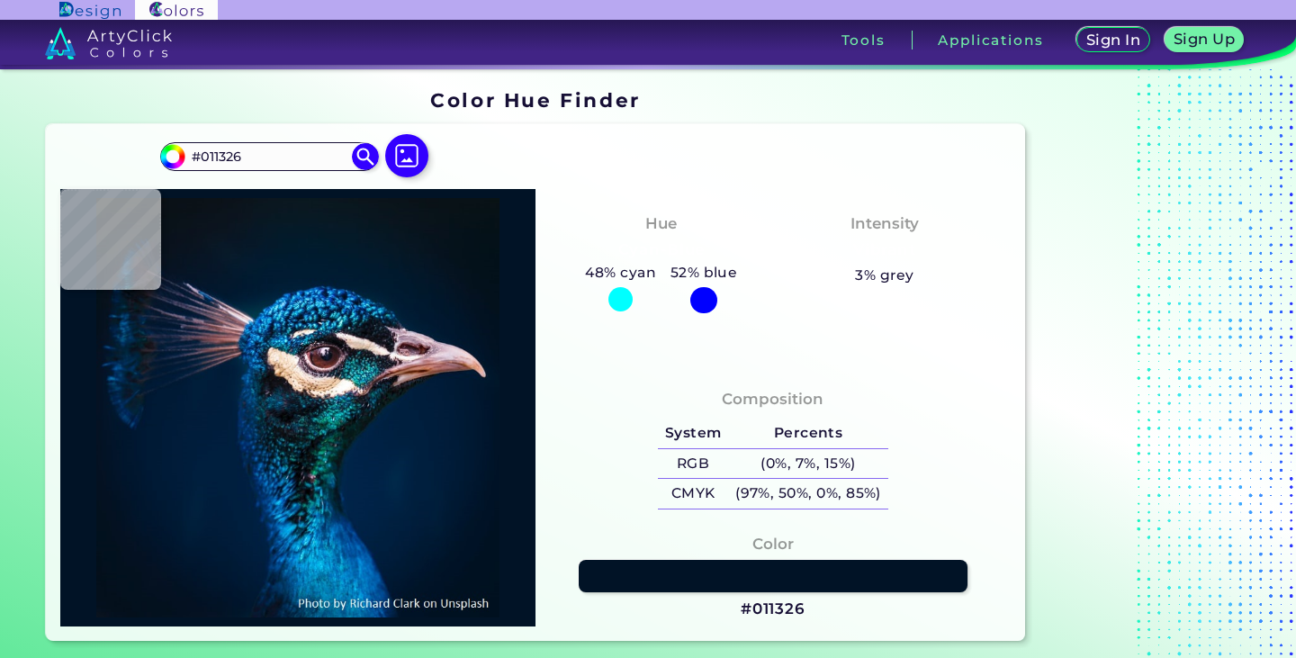
type input "#001629"
type input "#01172e"
type input "#01172E"
type input "#00172f"
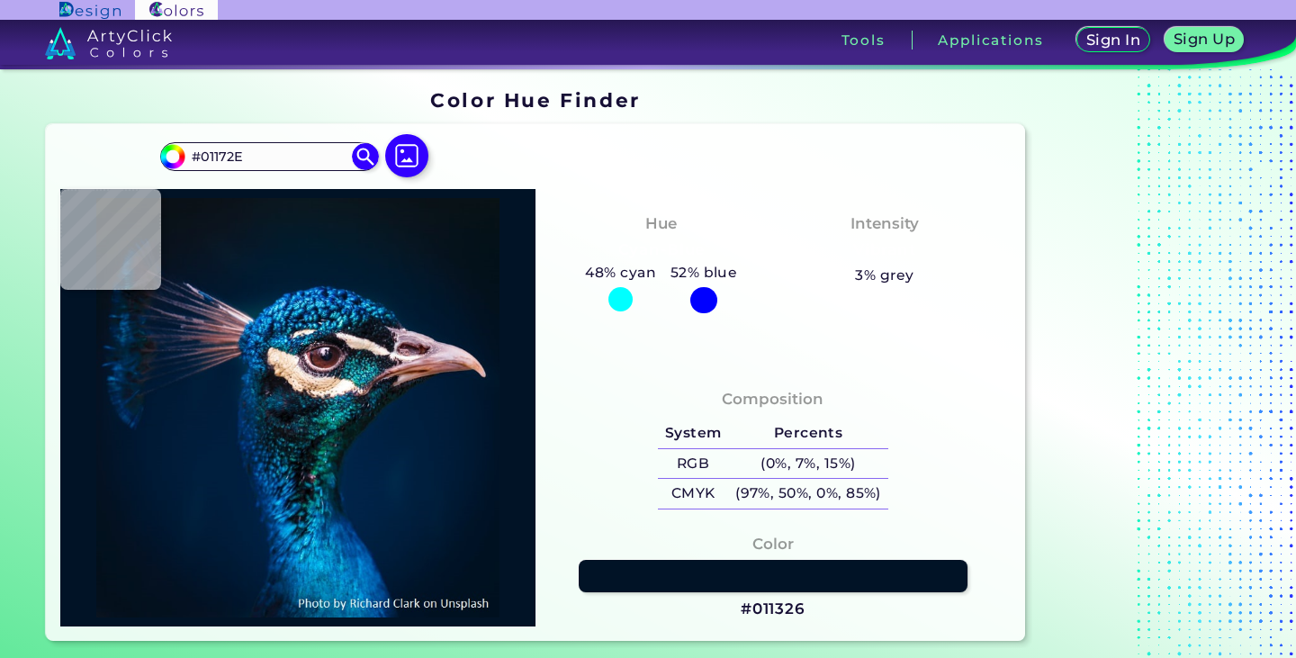
type input "#00172F"
type input "#021830"
type input "#001830"
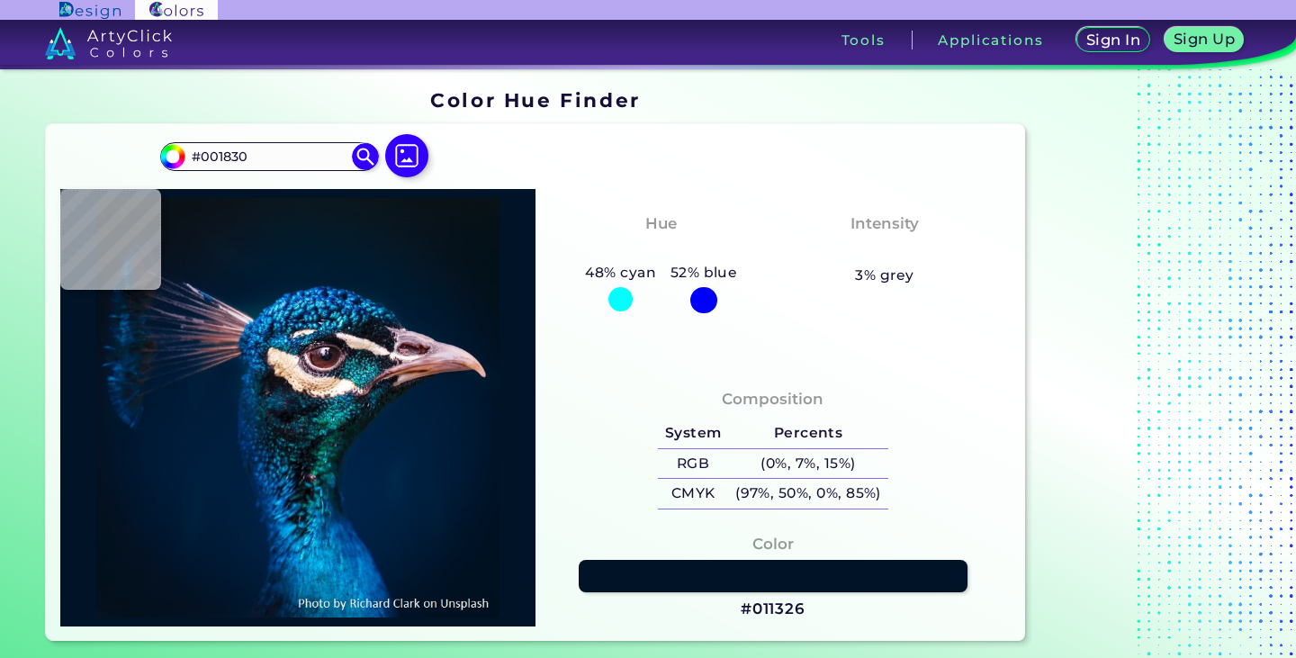
type input "#011931"
type input "#001934"
type input "#011b34"
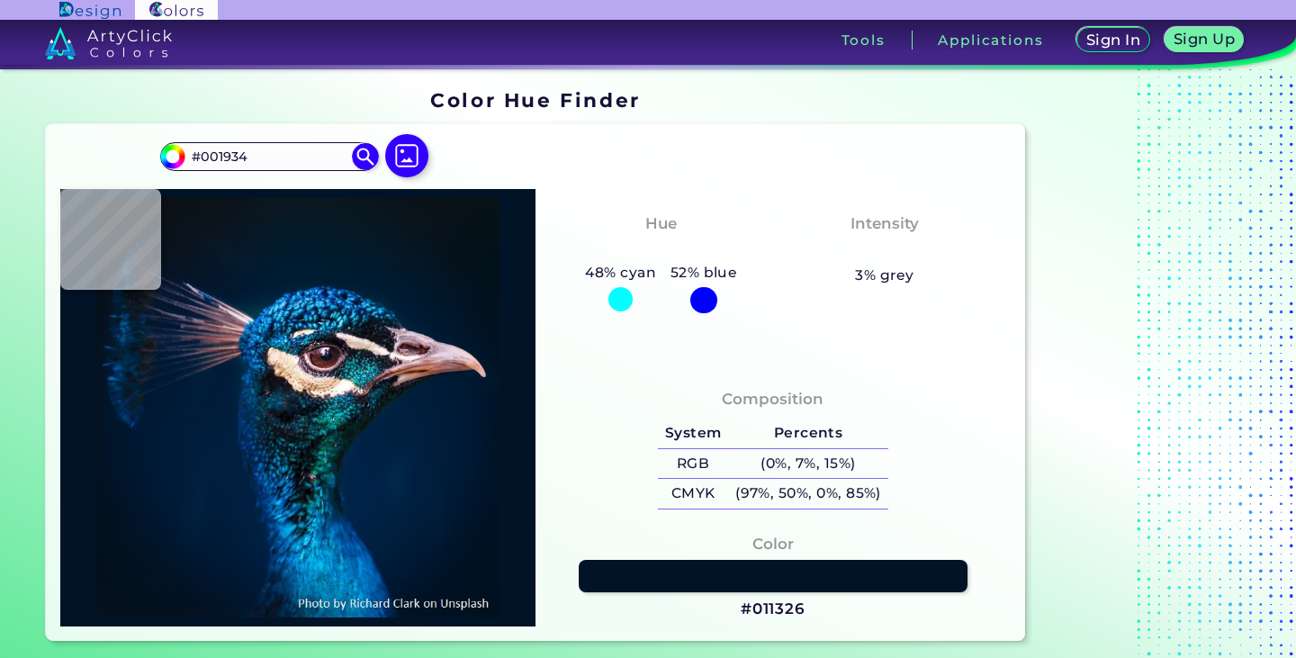
type input "#011B34"
type input "#031c37"
type input "#031C37"
type input "#142138"
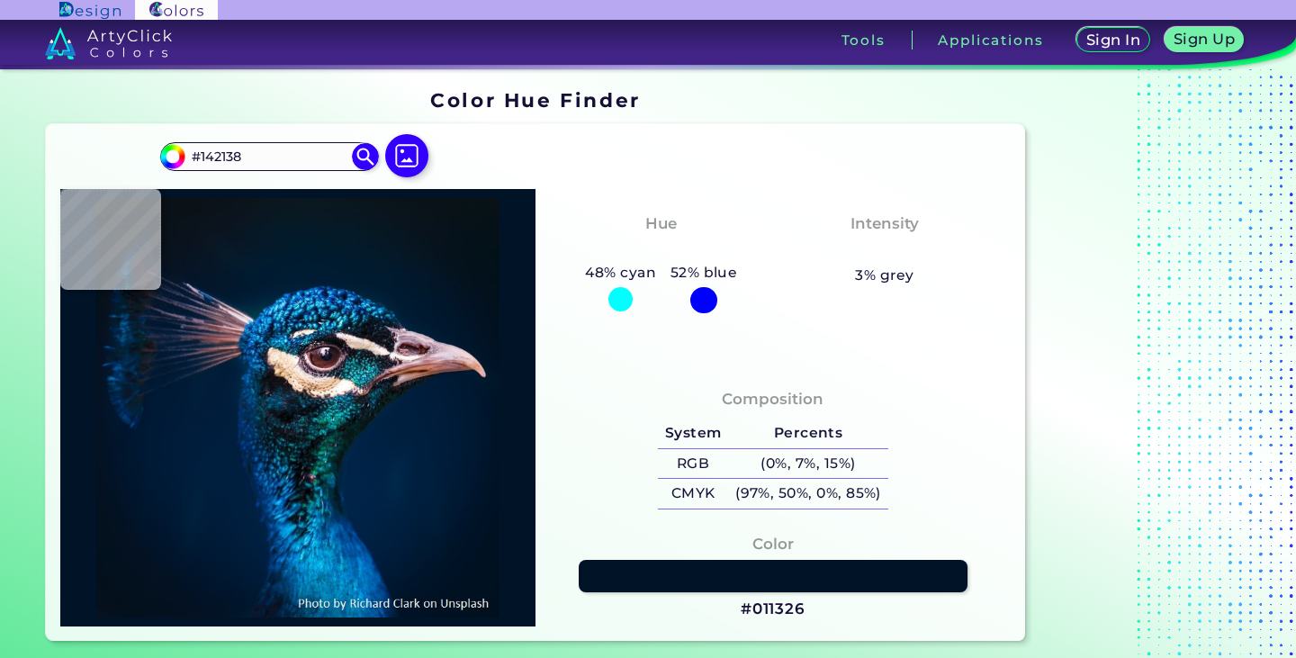
type input "#dac8d2"
type input "#DAC8D2"
type input "#bc9fb1"
type input "#BC9FB1"
type input "#bb9eb0"
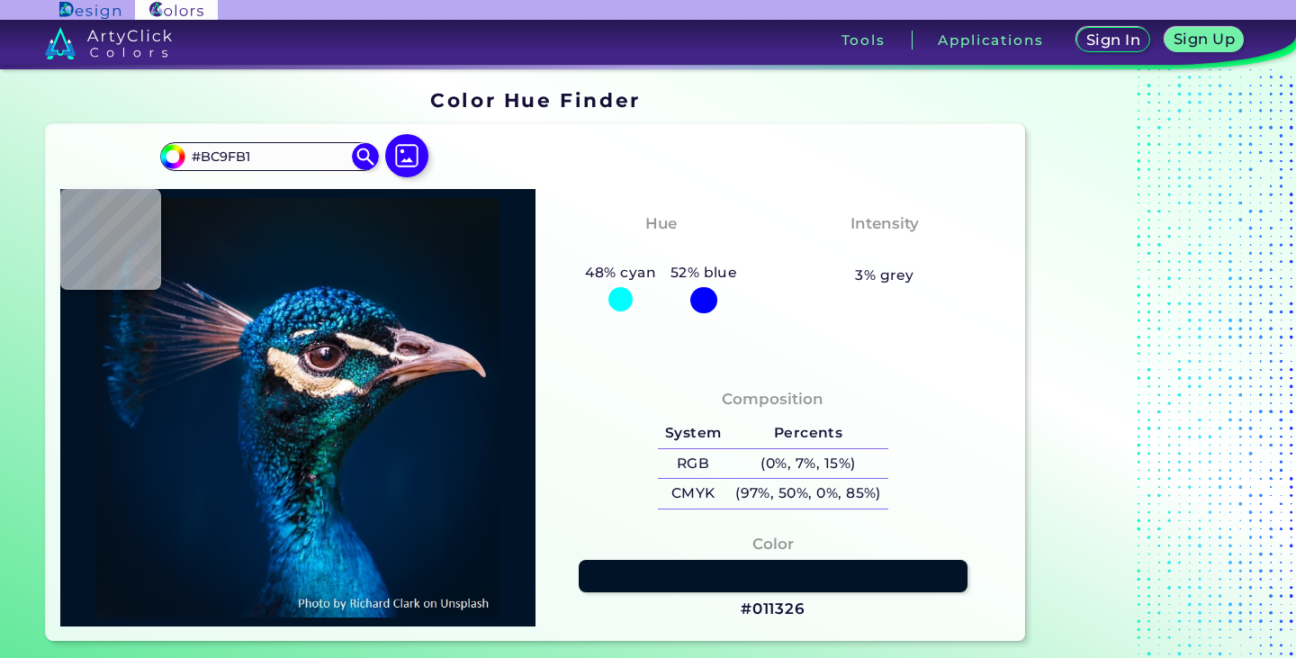
type input "#BB9EB0"
type input "#d4c4d6"
type input "#D4C4D6"
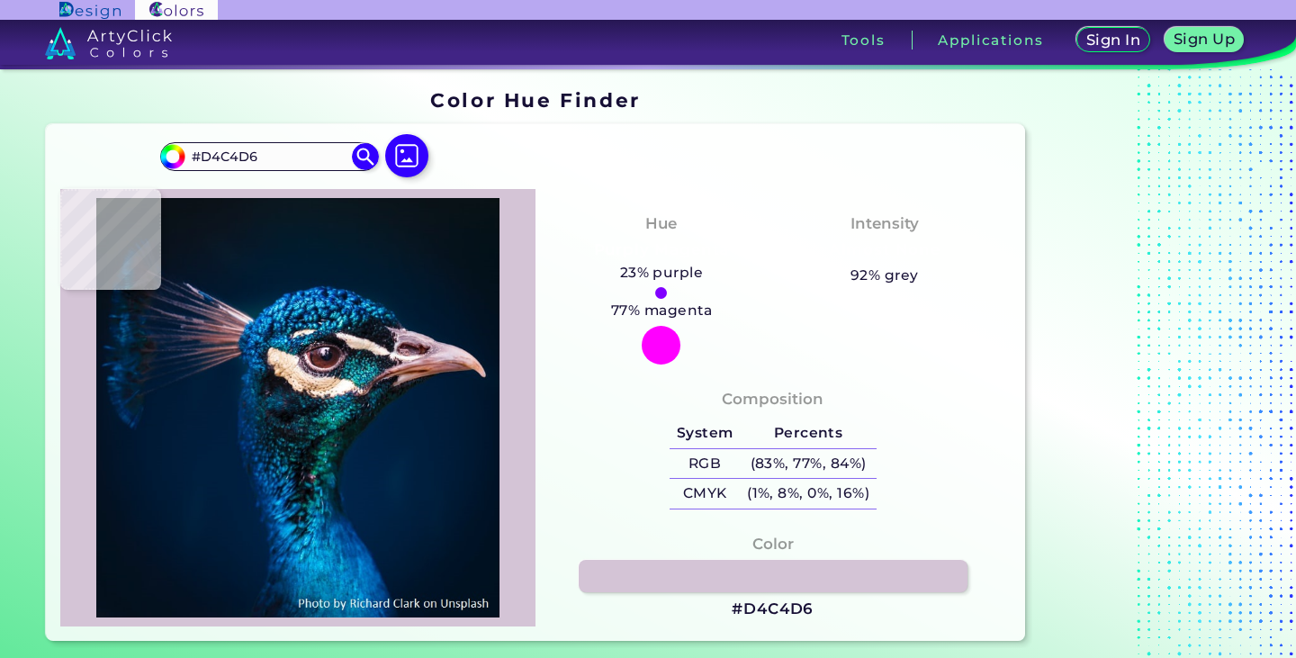
type input "#968d9a"
type input "#968D9A"
type input "#2d353f"
type input "#2D353F"
type input "#050912"
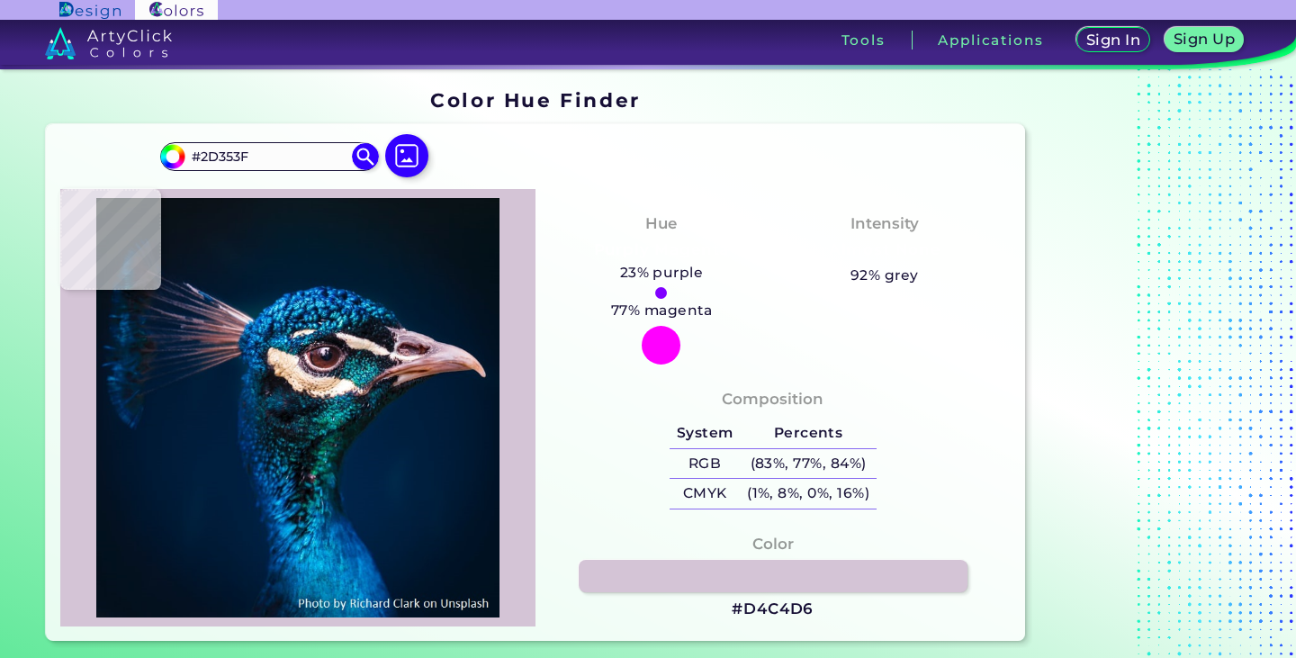
type input "#050912"
type input "#140d17"
type input "#140D17"
type input "#d6c5c9"
type input "#D6C5C9"
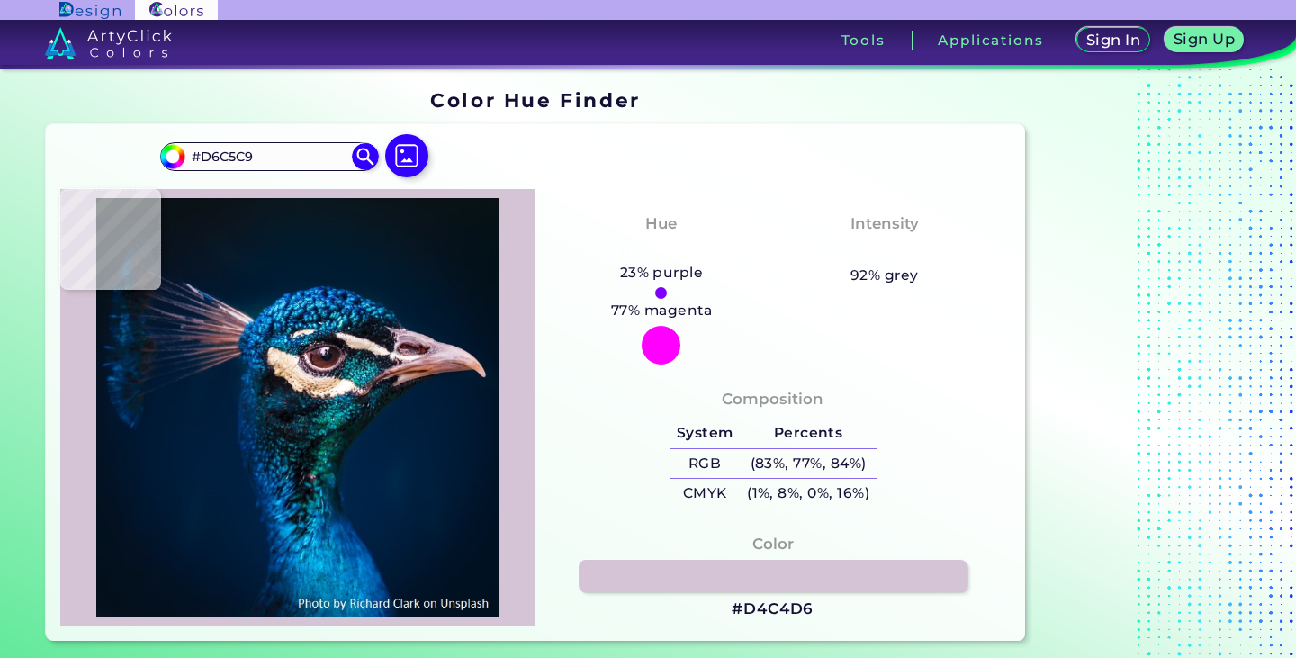
type input "#ebe4dd"
type input "#EBE4DD"
type input "#e5d5c5"
type input "#E5D5C5"
type input "#202026"
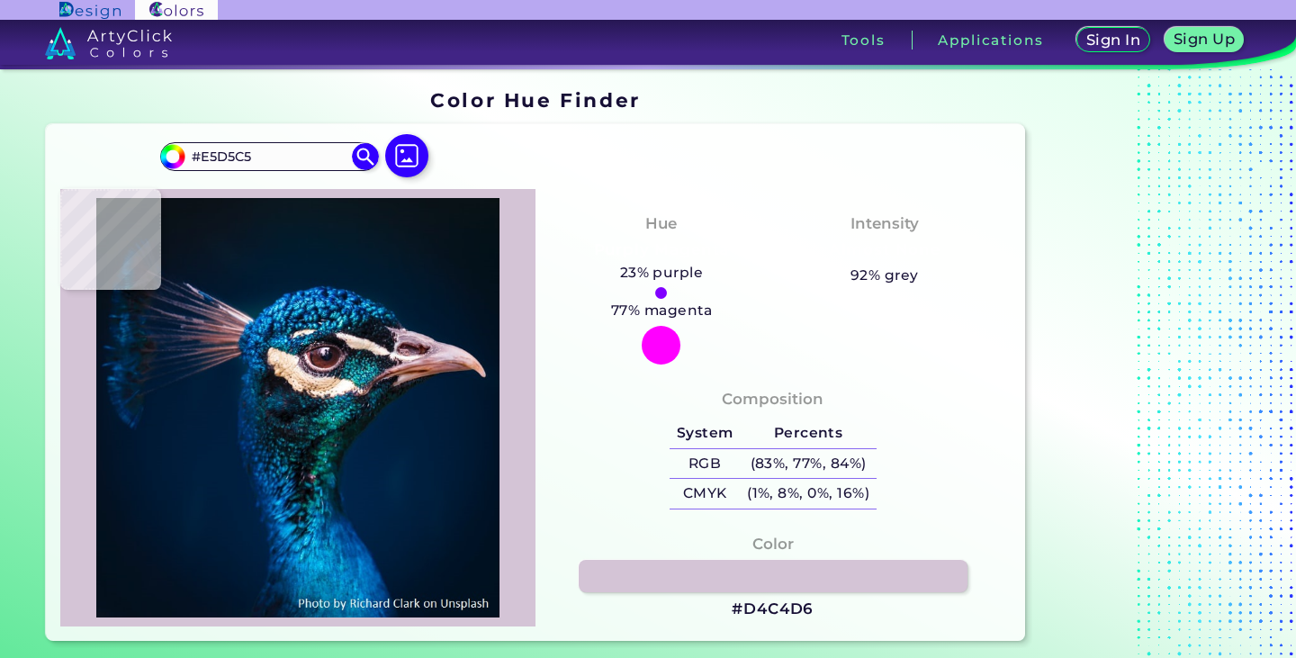
type input "#202026"
type input "#306c73"
type input "#306C73"
type input "#040c0f"
type input "#040C0F"
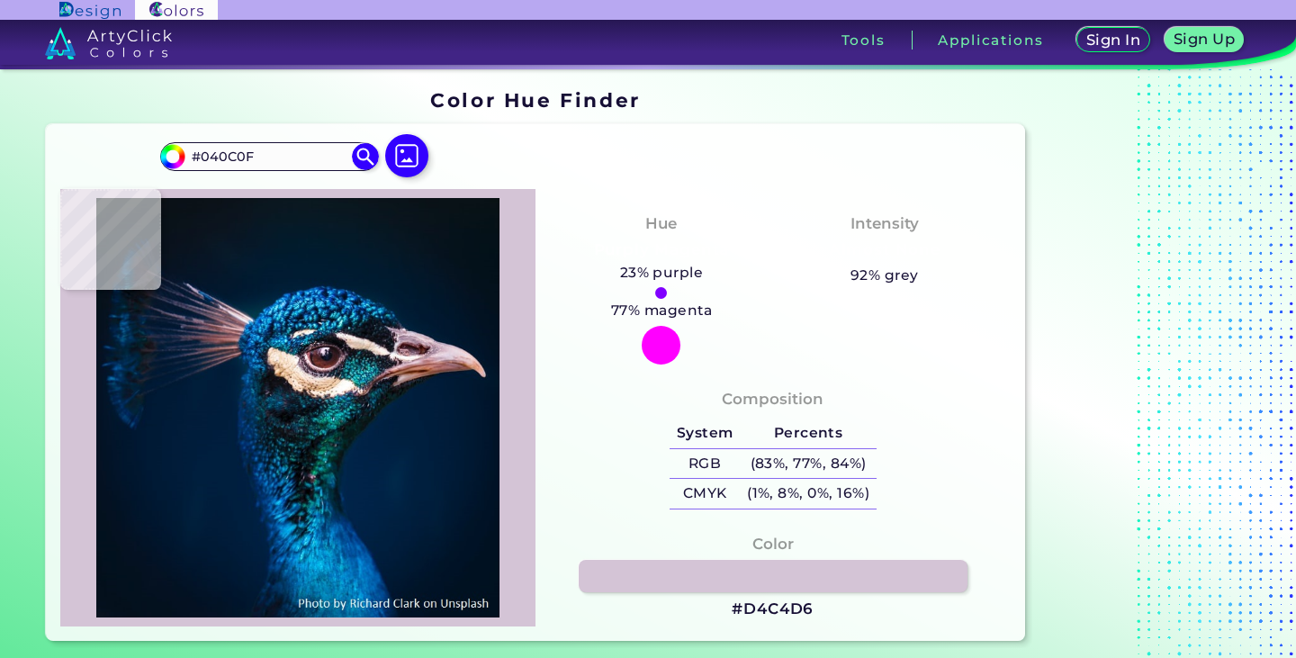
type input "#6a5e6f"
type input "#6A5E6F"
type input "#3f1d24"
type input "#3F1D24"
type input "#2c1920"
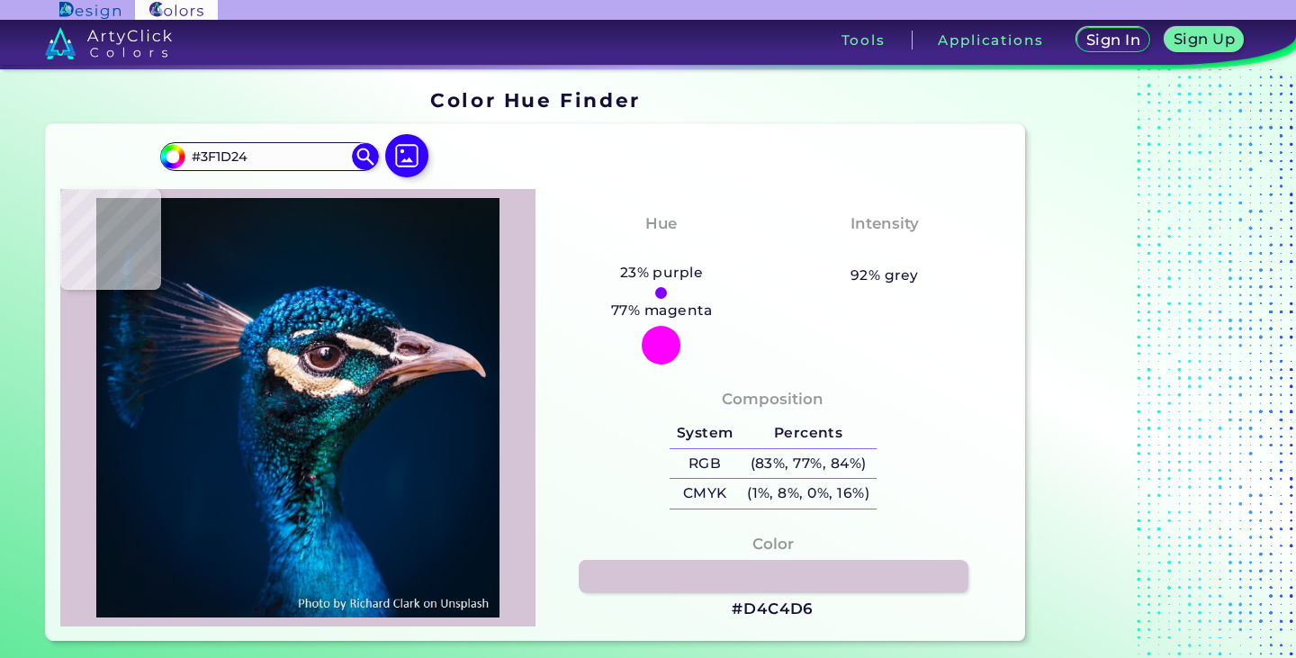
type input "#2C1920"
type input "#12172f"
type input "#12172F"
type input "#1f161c"
type input "#1F161C"
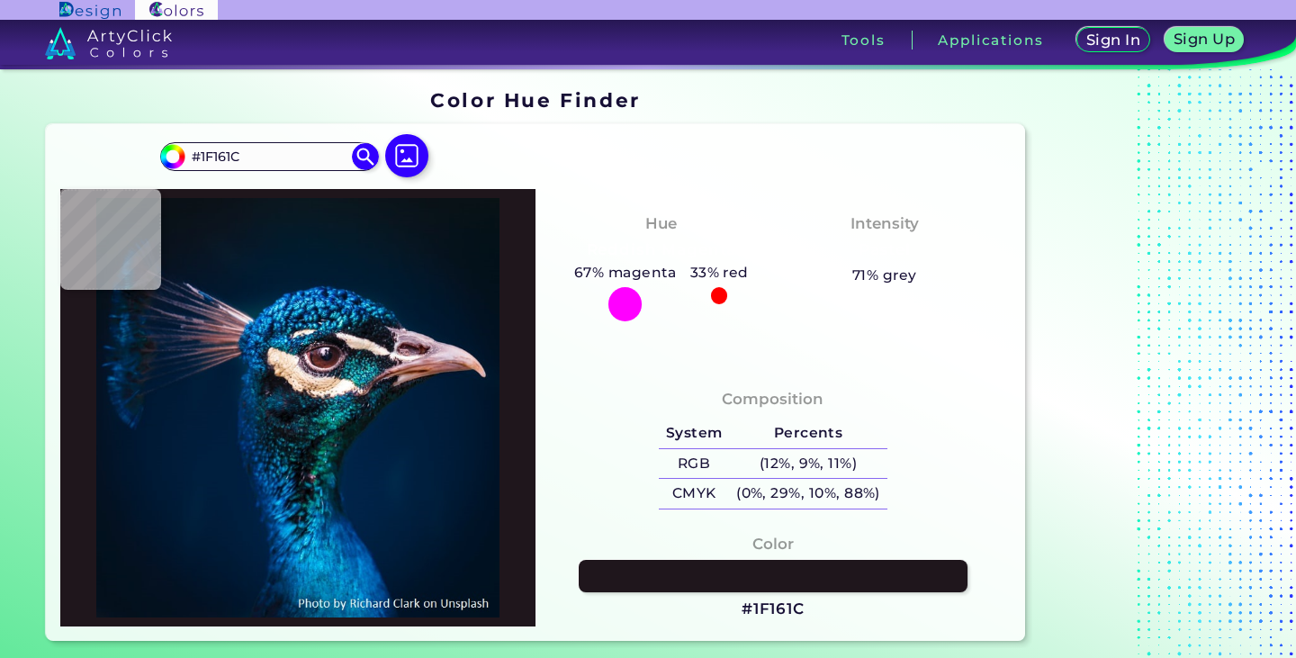
type input "#4b2524"
type input "#4B2524"
type input "#643027"
type input "#572723"
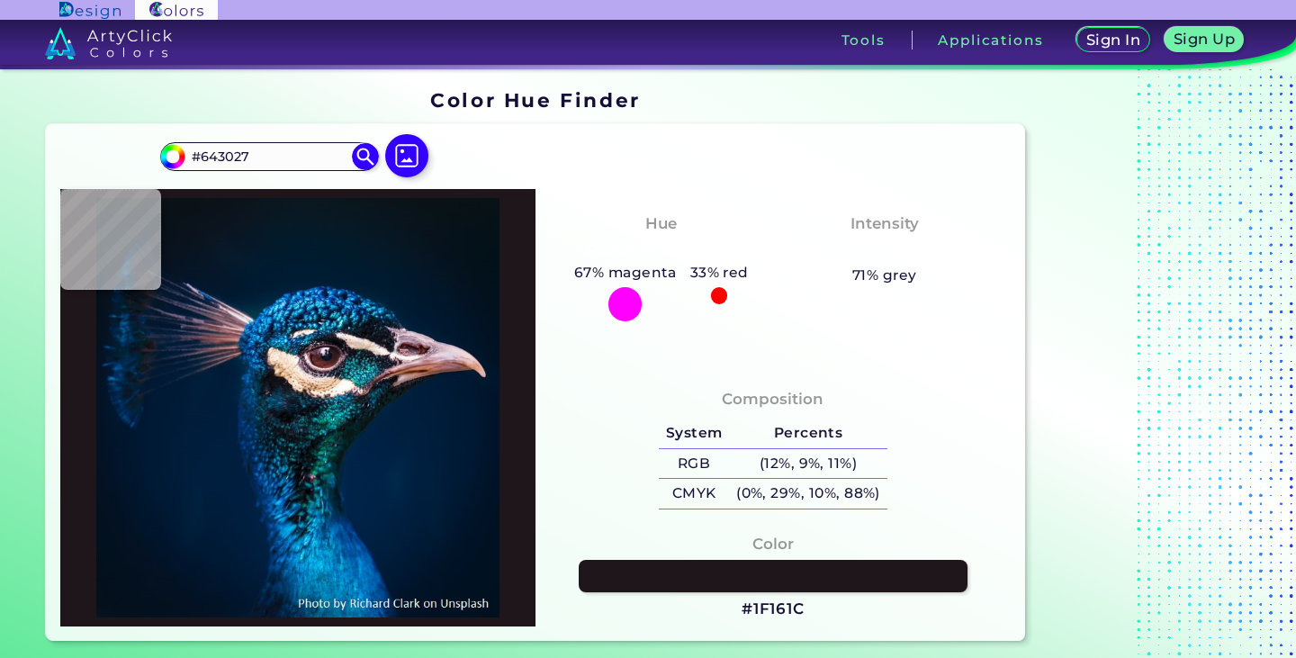
type input "#572723"
type input "#4f292a"
type input "#4F292A"
type input "#301918"
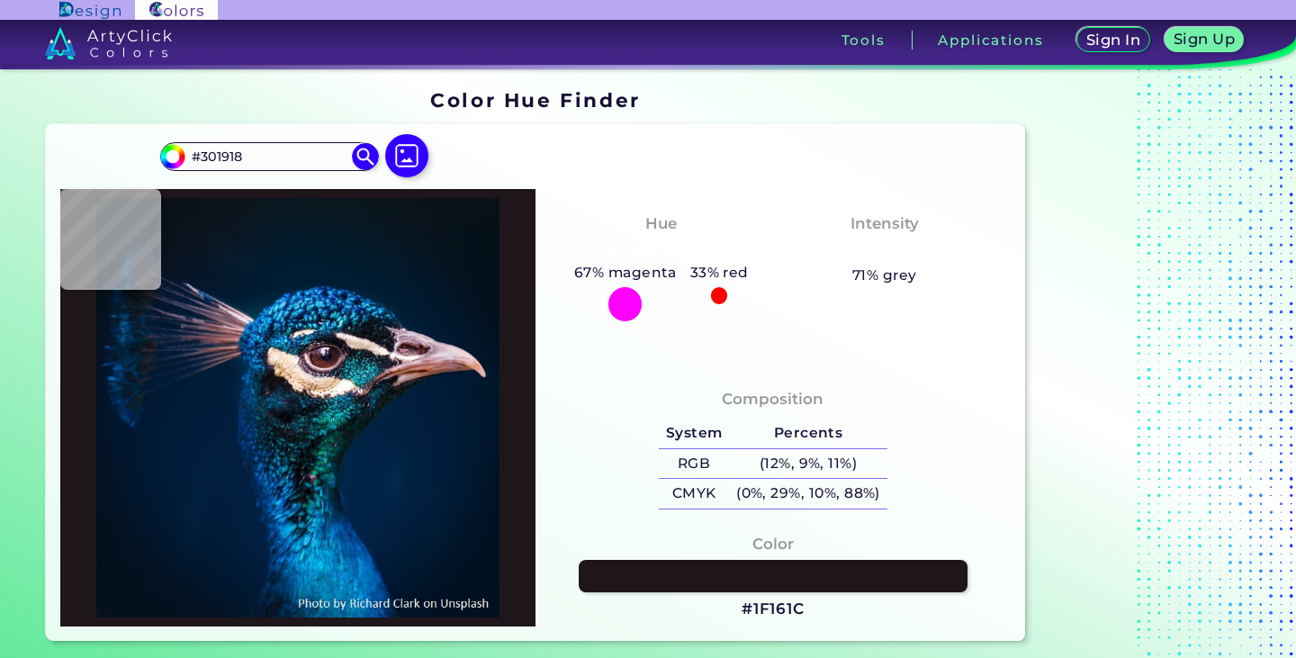
type input "#9d767e"
type input "#9D767E"
type input "#c9aeb9"
type input "#C9AEB9"
type input "#35212f"
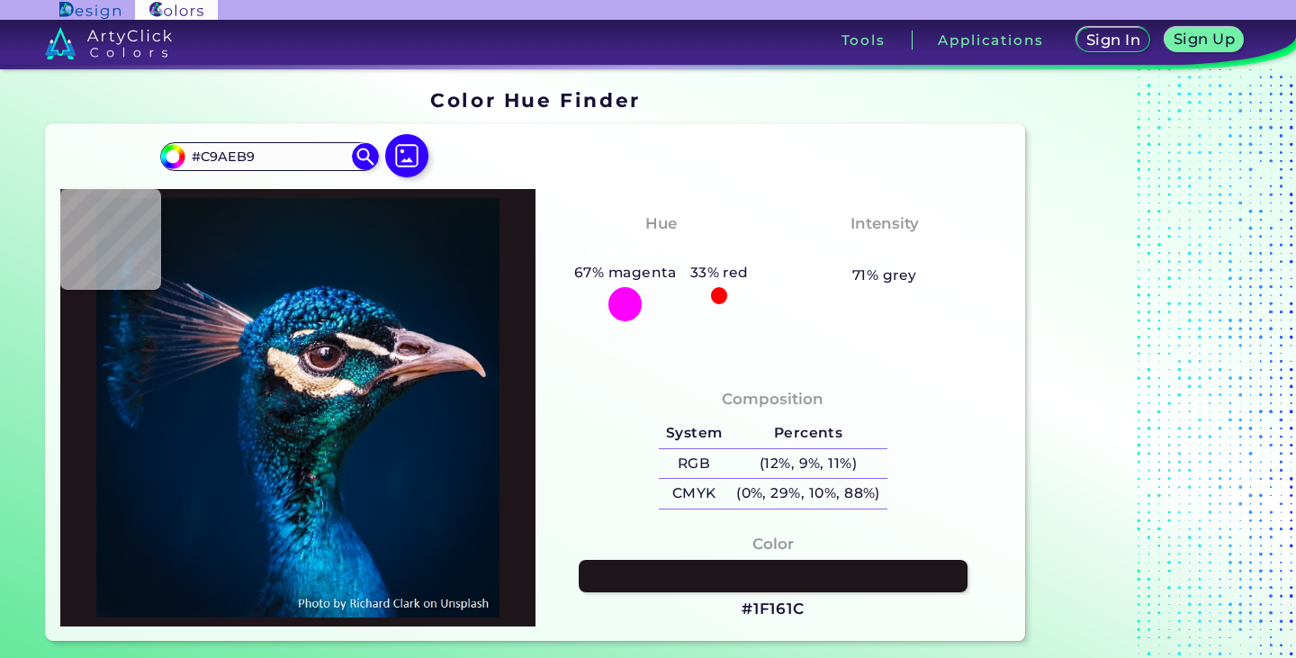
type input "#35212F"
type input "#73596a"
type input "#73596A"
type input "#8f7183"
type input "#8F7183"
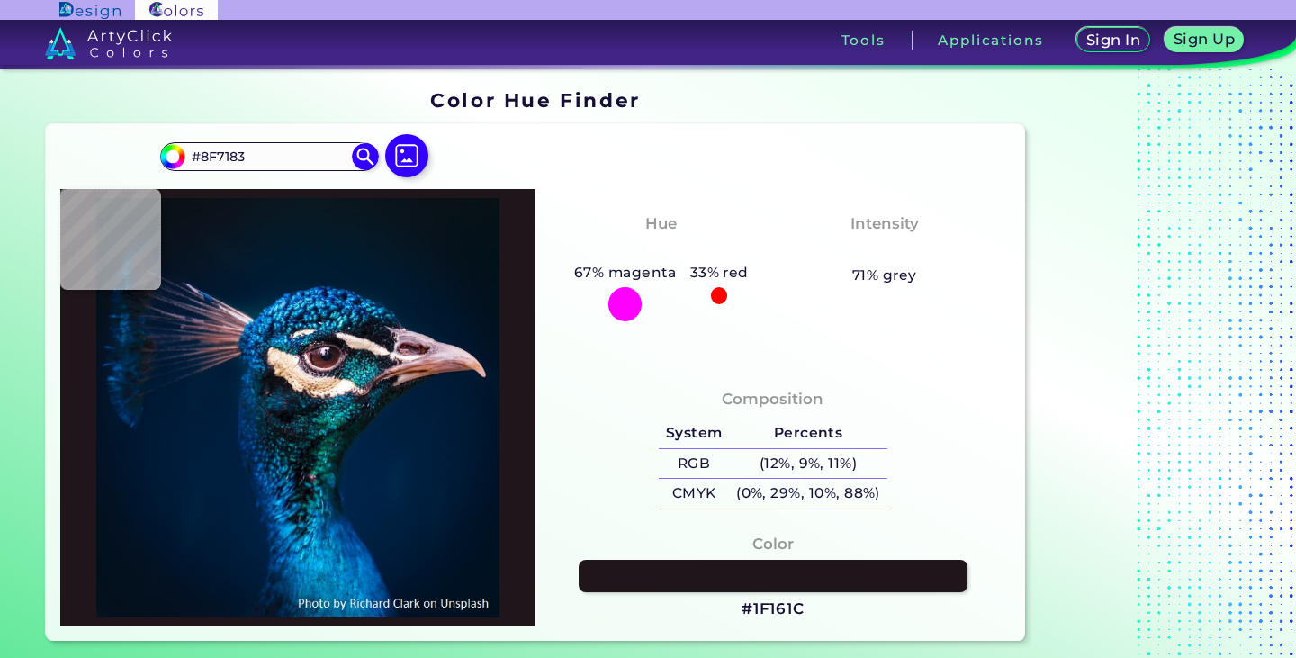
type input "#896d7f"
type input "#896D7F"
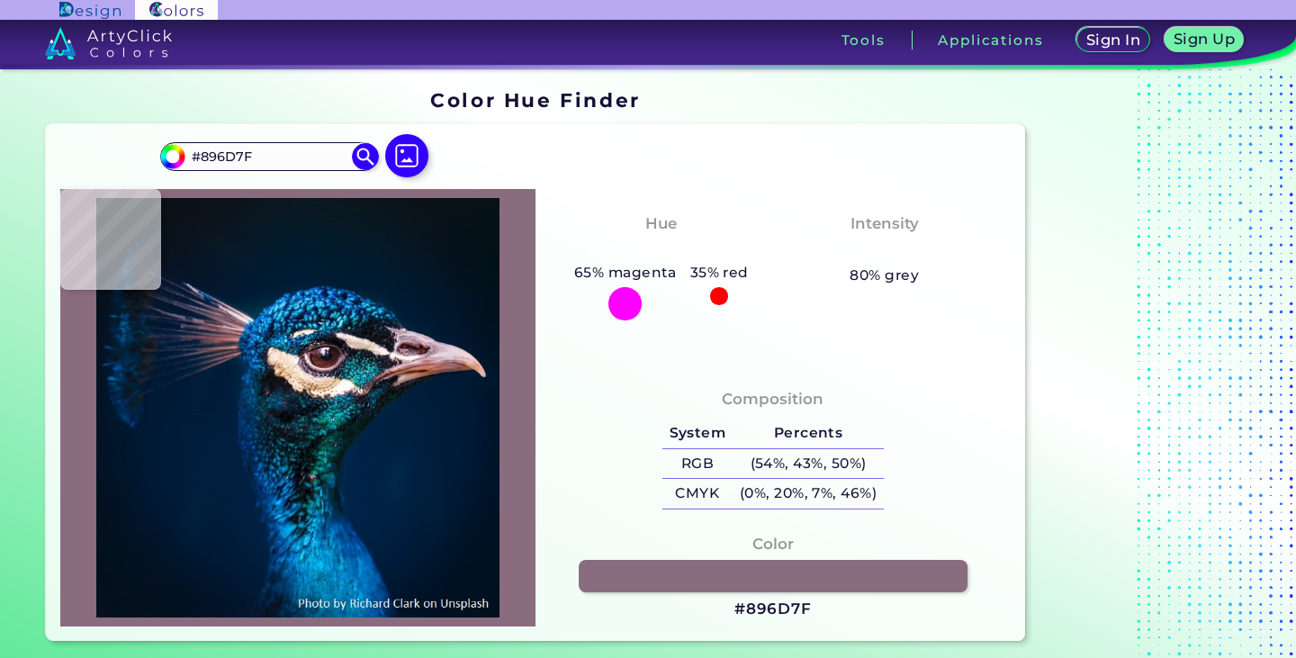
type input "#887381"
type input "#0f718d"
type input "#0F718D"
type input "#104b63"
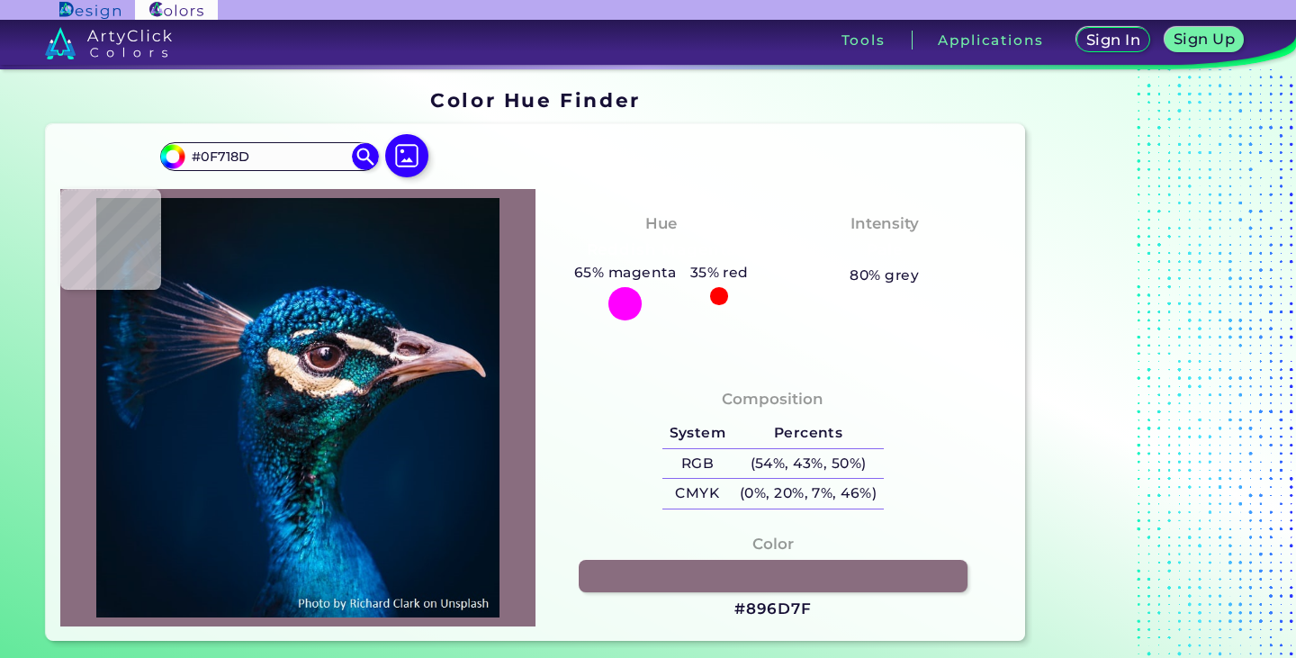
type input "#104B63"
type input "#0c77af"
type input "#0C77AF"
type input "#001c32"
type input "#001C32"
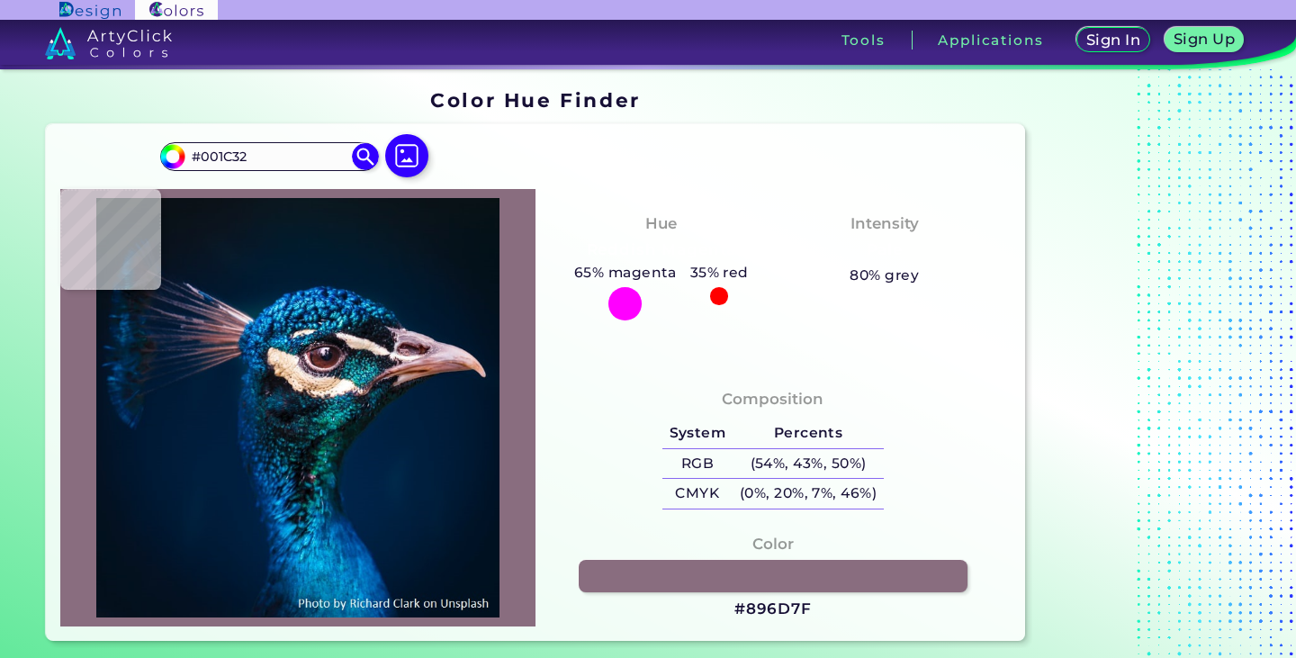
type input "#011b2c"
type input "#011B2C"
type input "#071925"
type input "#091720"
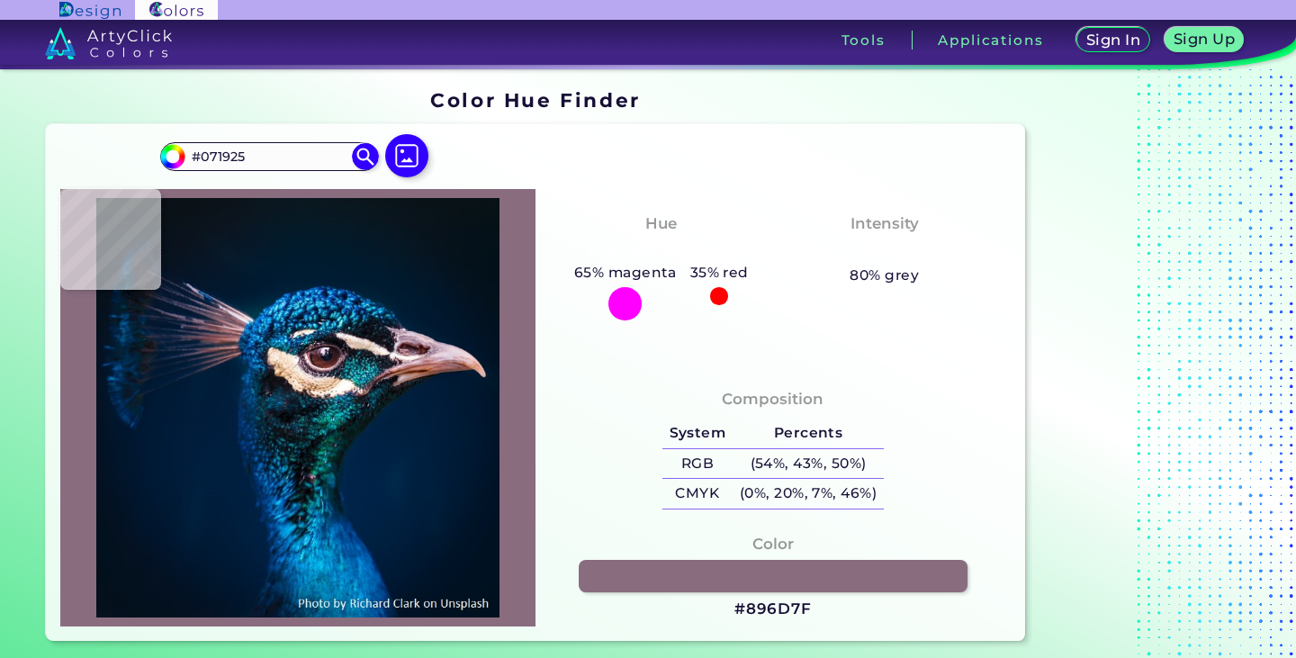
type input "#091720"
type input "#09181f"
type input "#09181F"
type input "#0b161f"
type input "#0B161F"
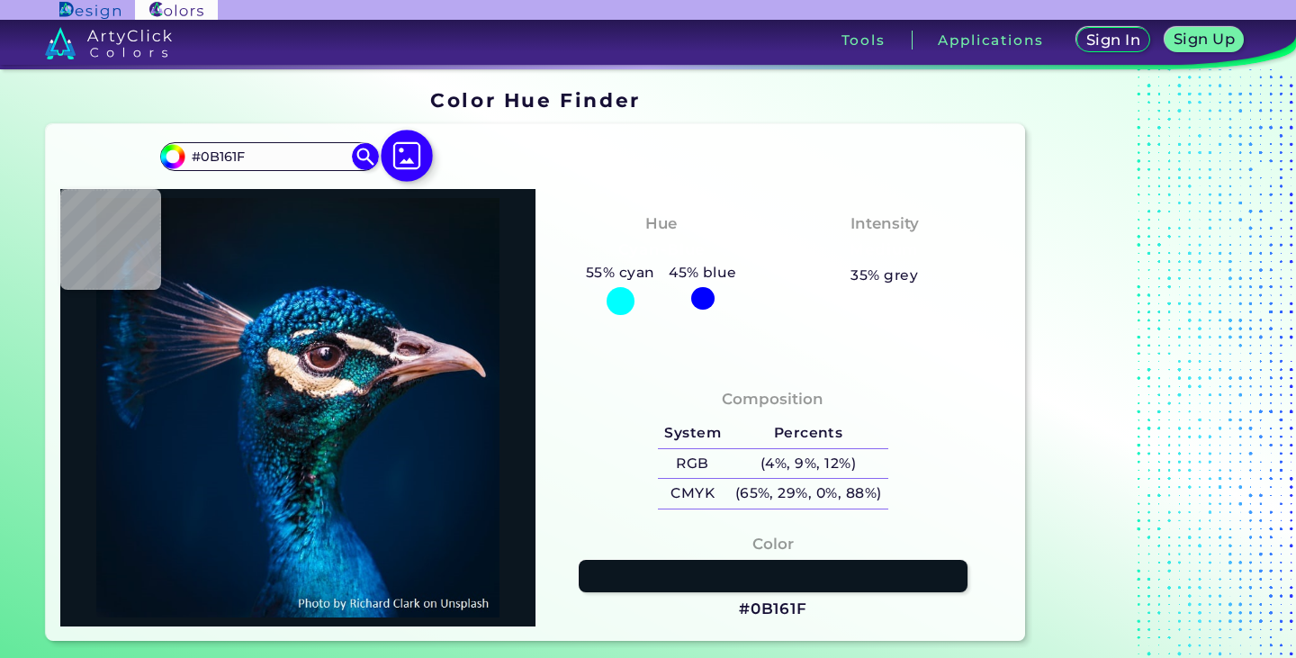
click at [398, 156] on img at bounding box center [407, 156] width 52 height 52
click at [0, 0] on input "file" at bounding box center [0, 0] width 0 height 0
type input "#000000"
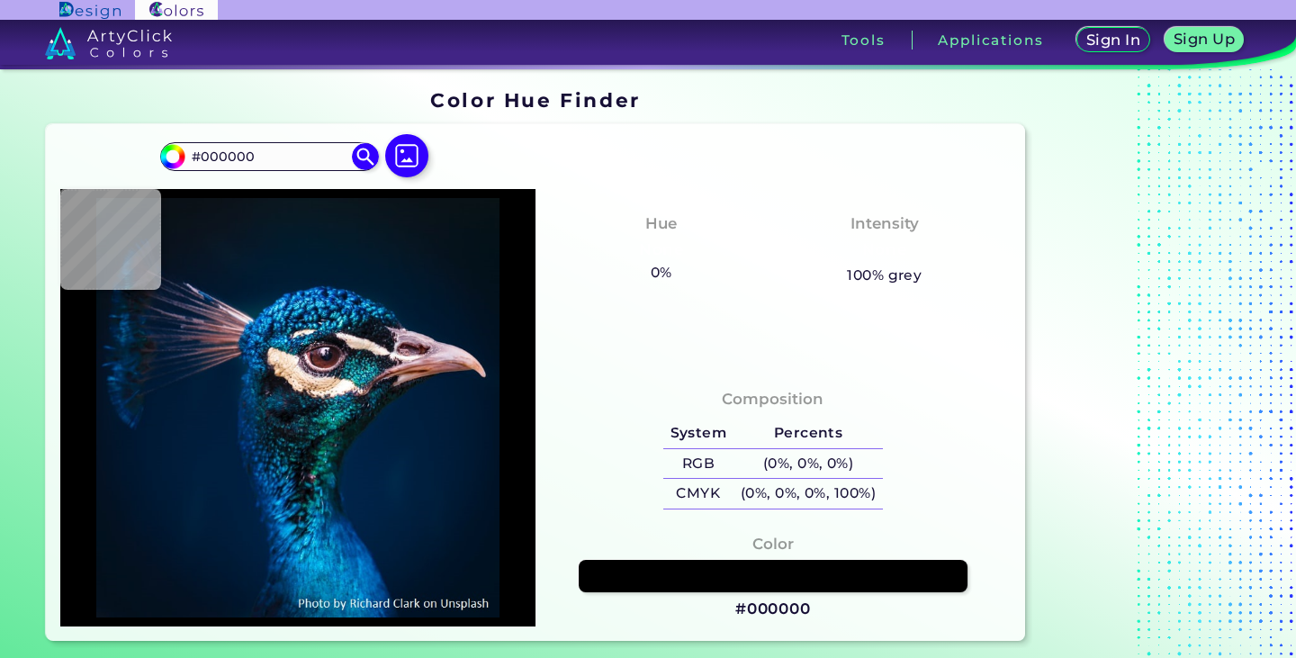
type input "#01172f"
type input "#01172F"
type input "#001b38"
type input "#001B38"
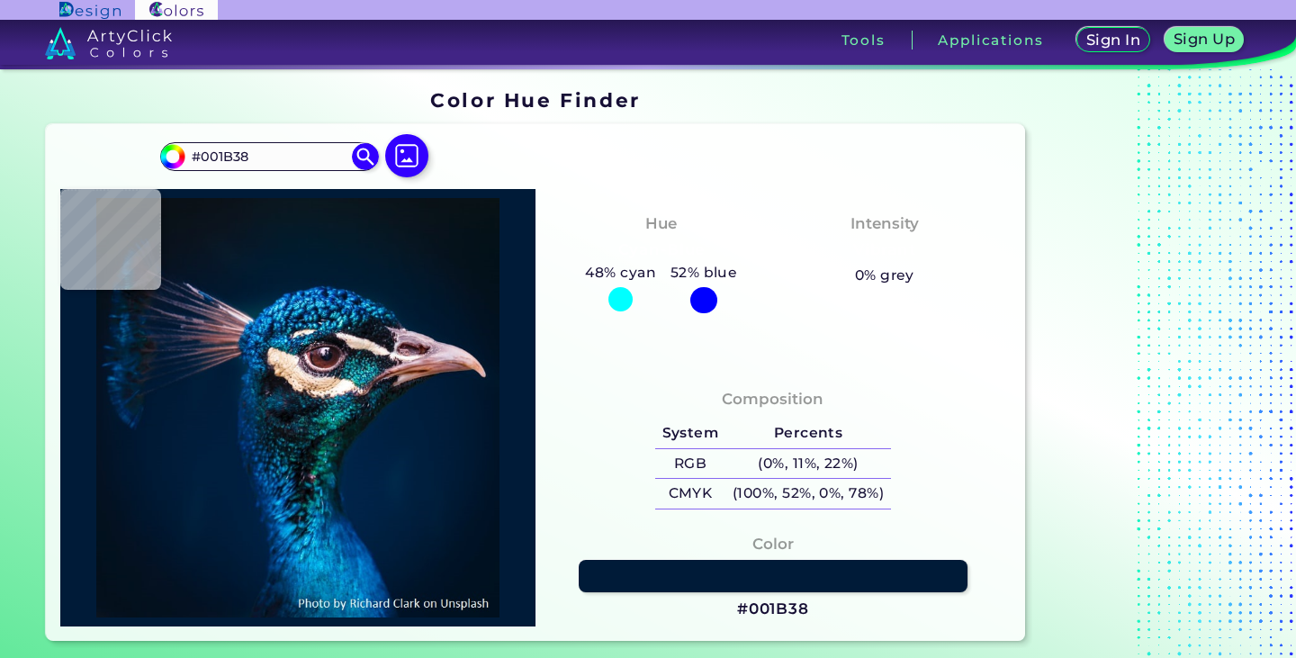
type input "#10181a"
type input "#10181A"
type input "#25688c"
type input "#25688C"
type input "#086a7b"
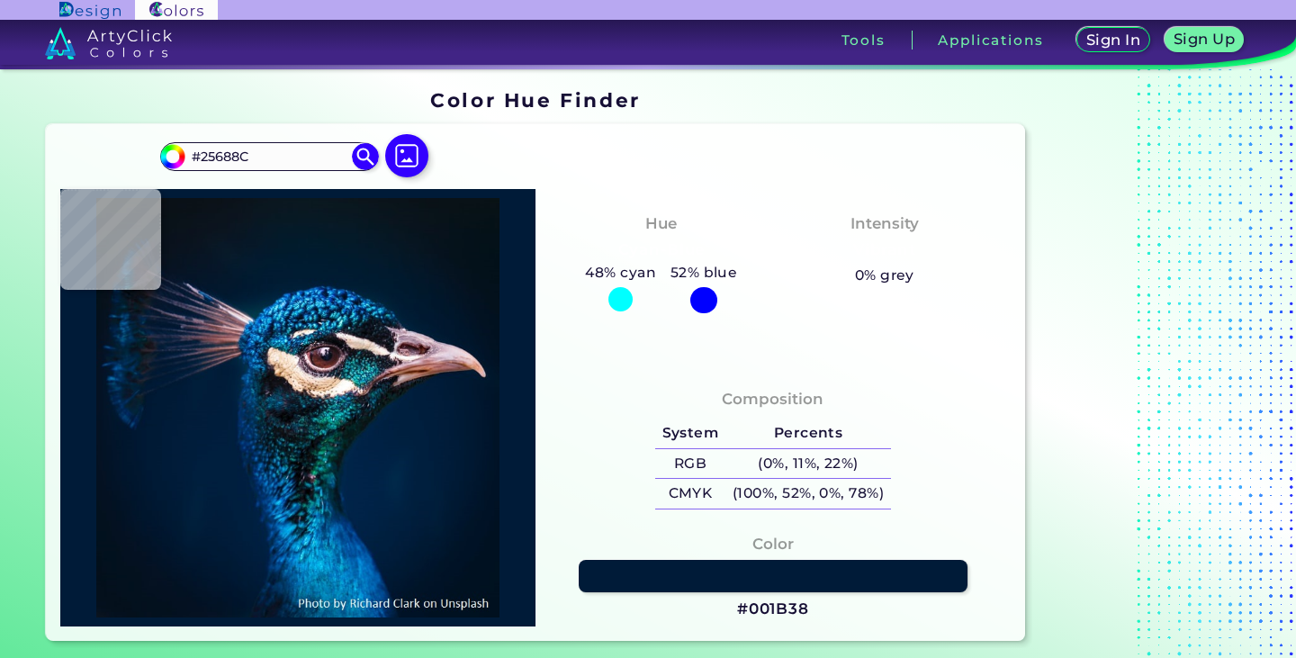
type input "#086A7B"
type input "#e8dfd6"
type input "#E8DFD6"
type input "#122042"
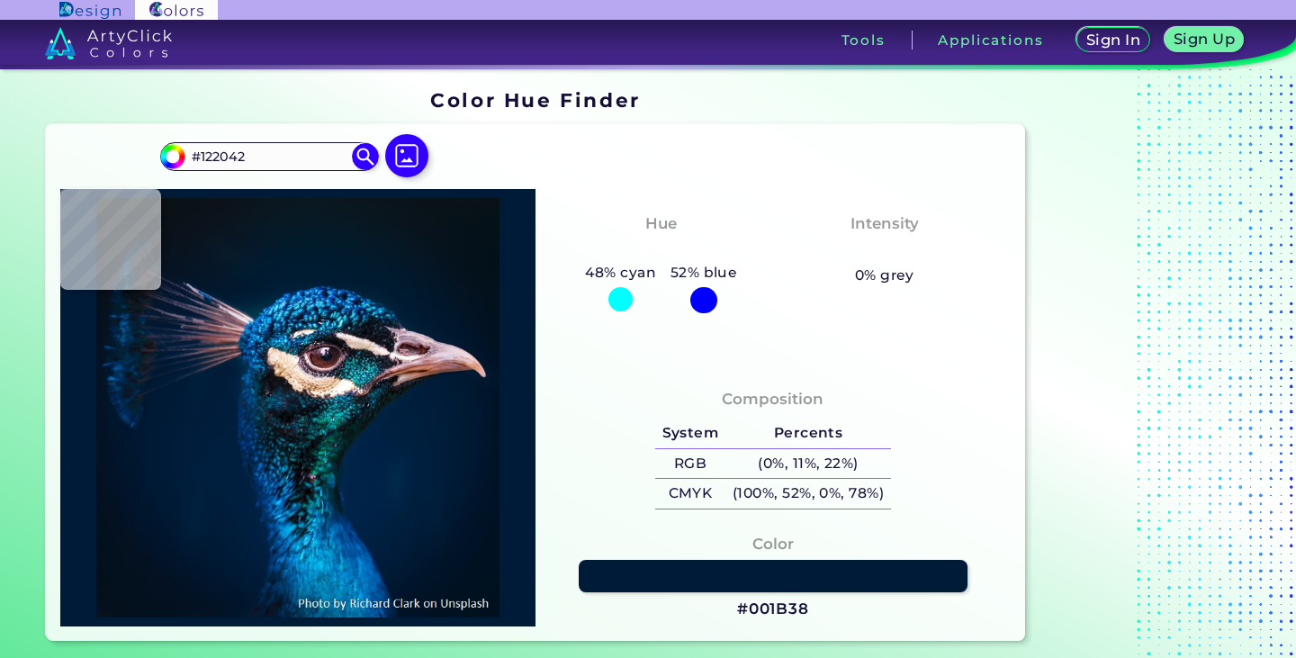
scroll to position [90, 0]
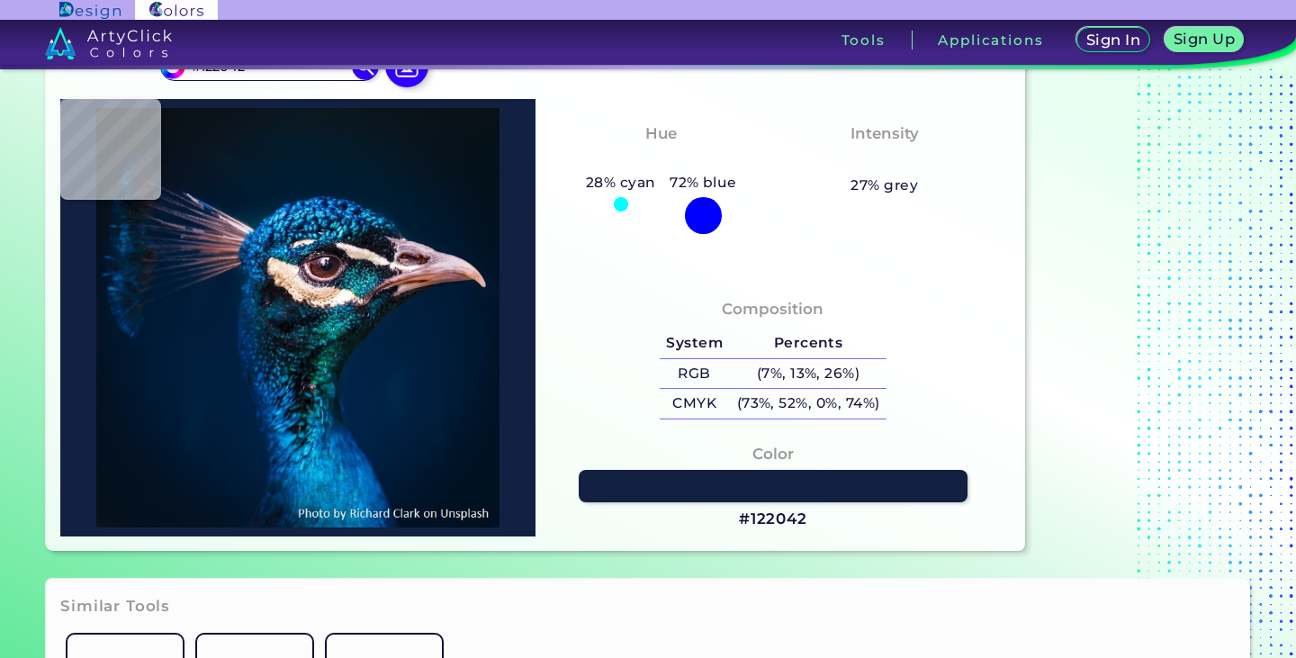
type input "#01161b"
type input "#01161B"
type input "#0c161d"
type input "#0C161D"
type input "#003938"
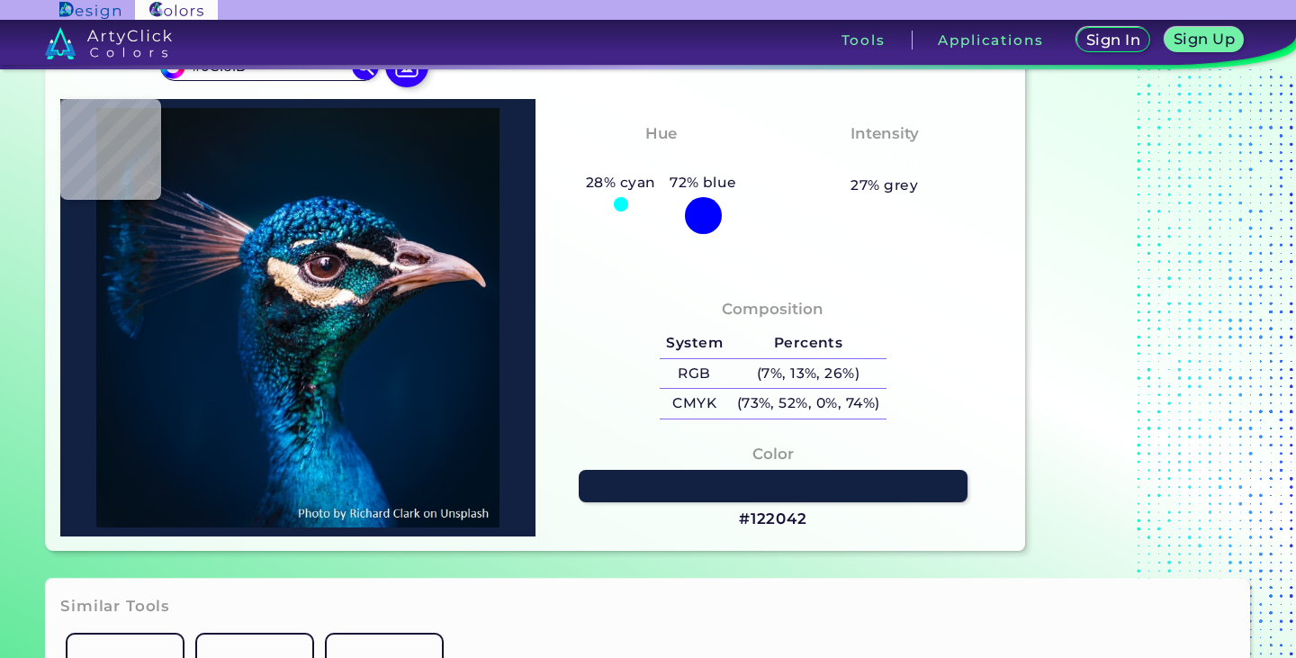
type input "#003938"
type input "#005148"
type input "#0b7f75"
type input "#0B7F75"
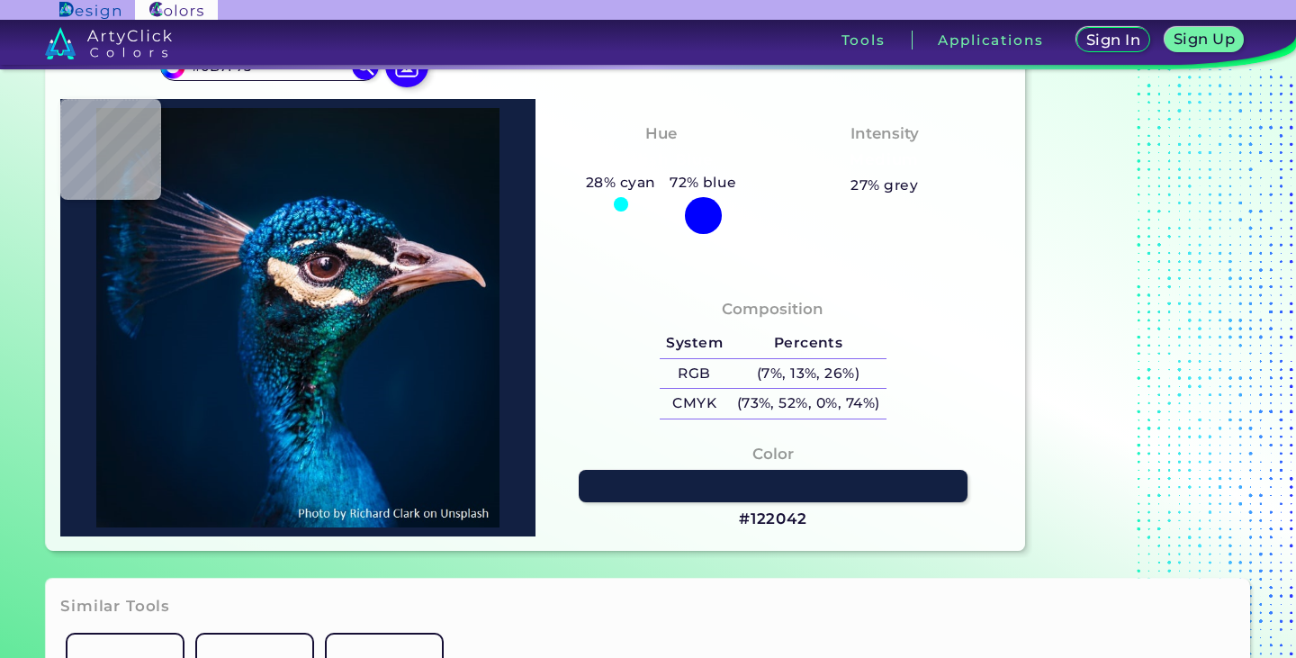
type input "#006a73"
type input "#006A73"
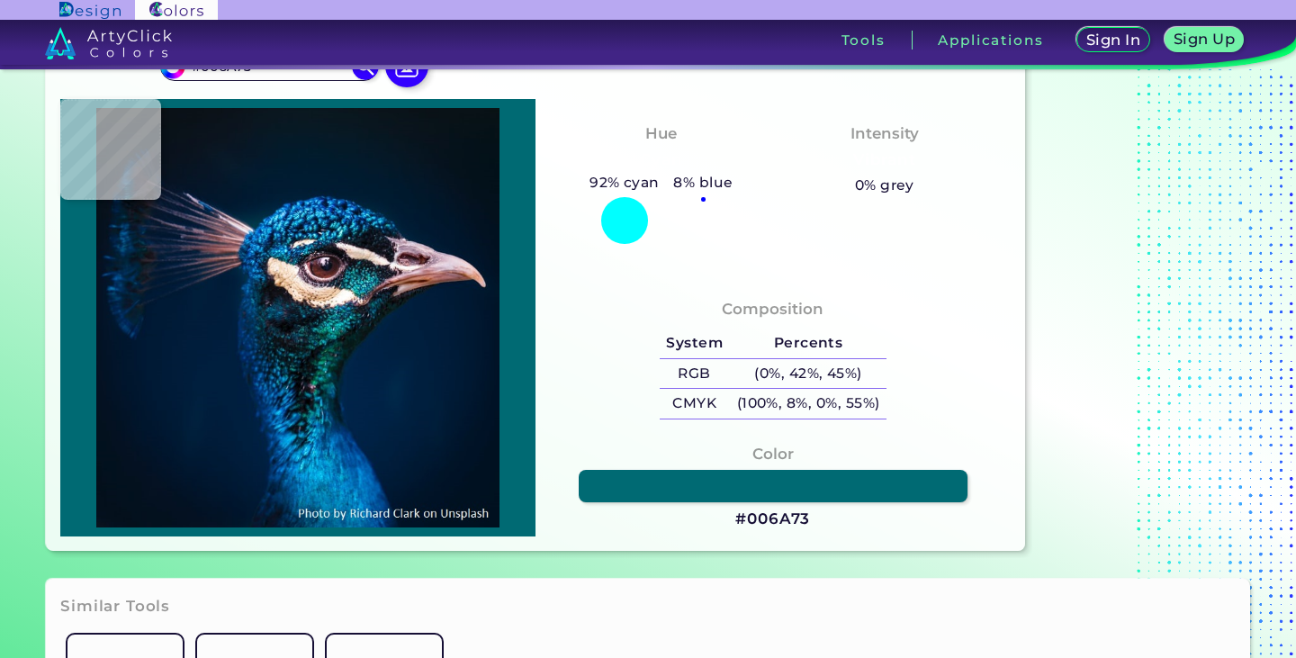
type input "#0c888a"
type input "#0C888A"
click at [328, 323] on img at bounding box center [297, 317] width 457 height 419
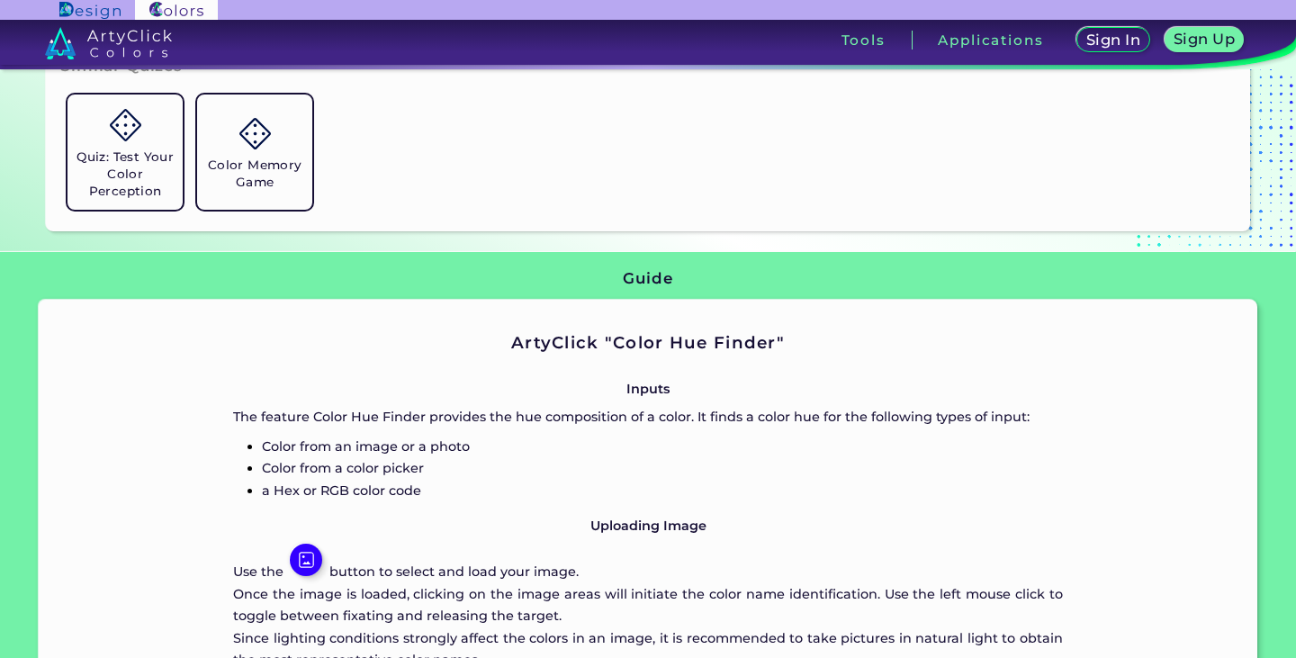
scroll to position [810, 0]
